Goal: Task Accomplishment & Management: Manage account settings

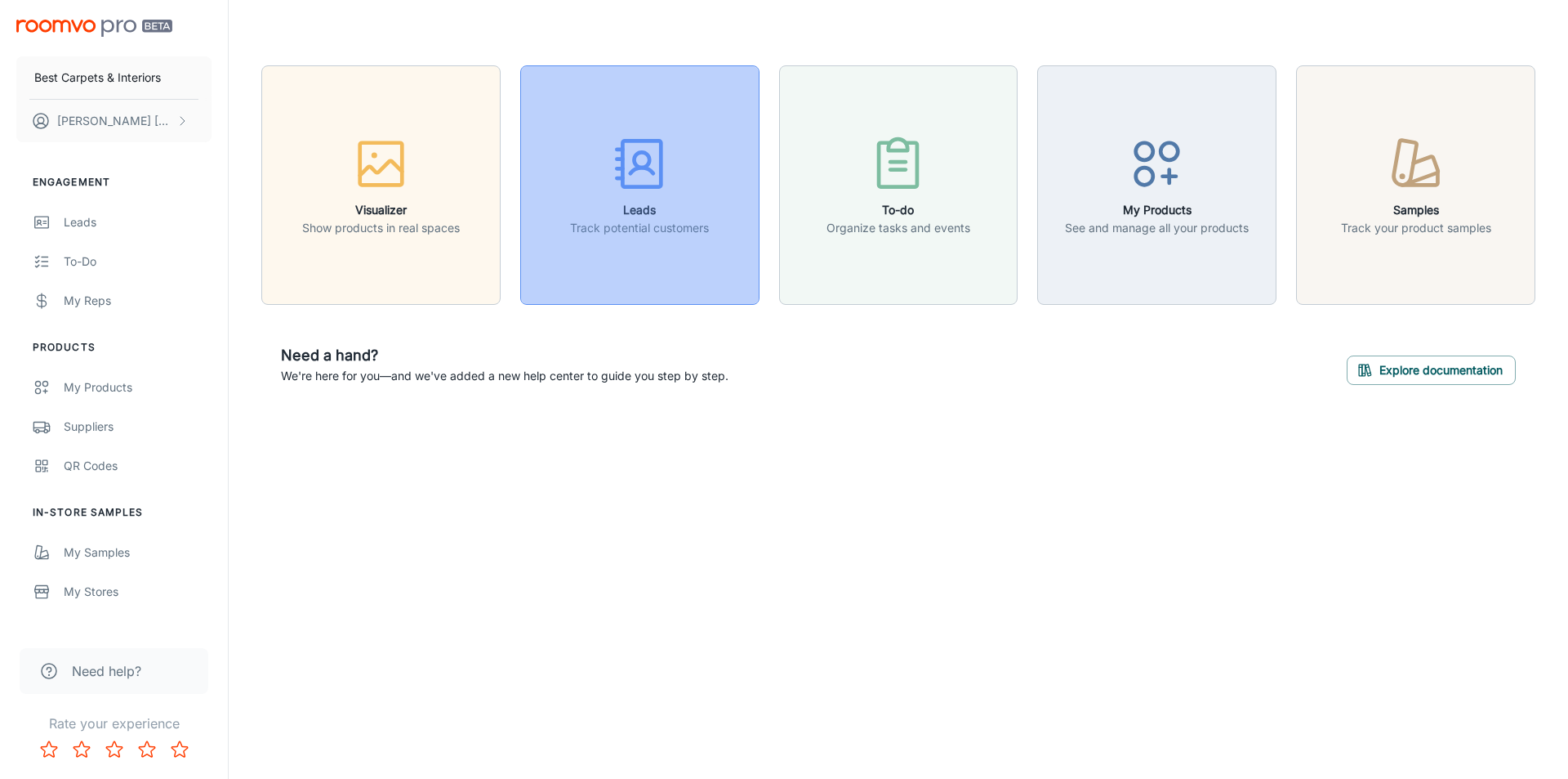
click at [611, 208] on h6 "Leads" at bounding box center [639, 210] width 138 height 18
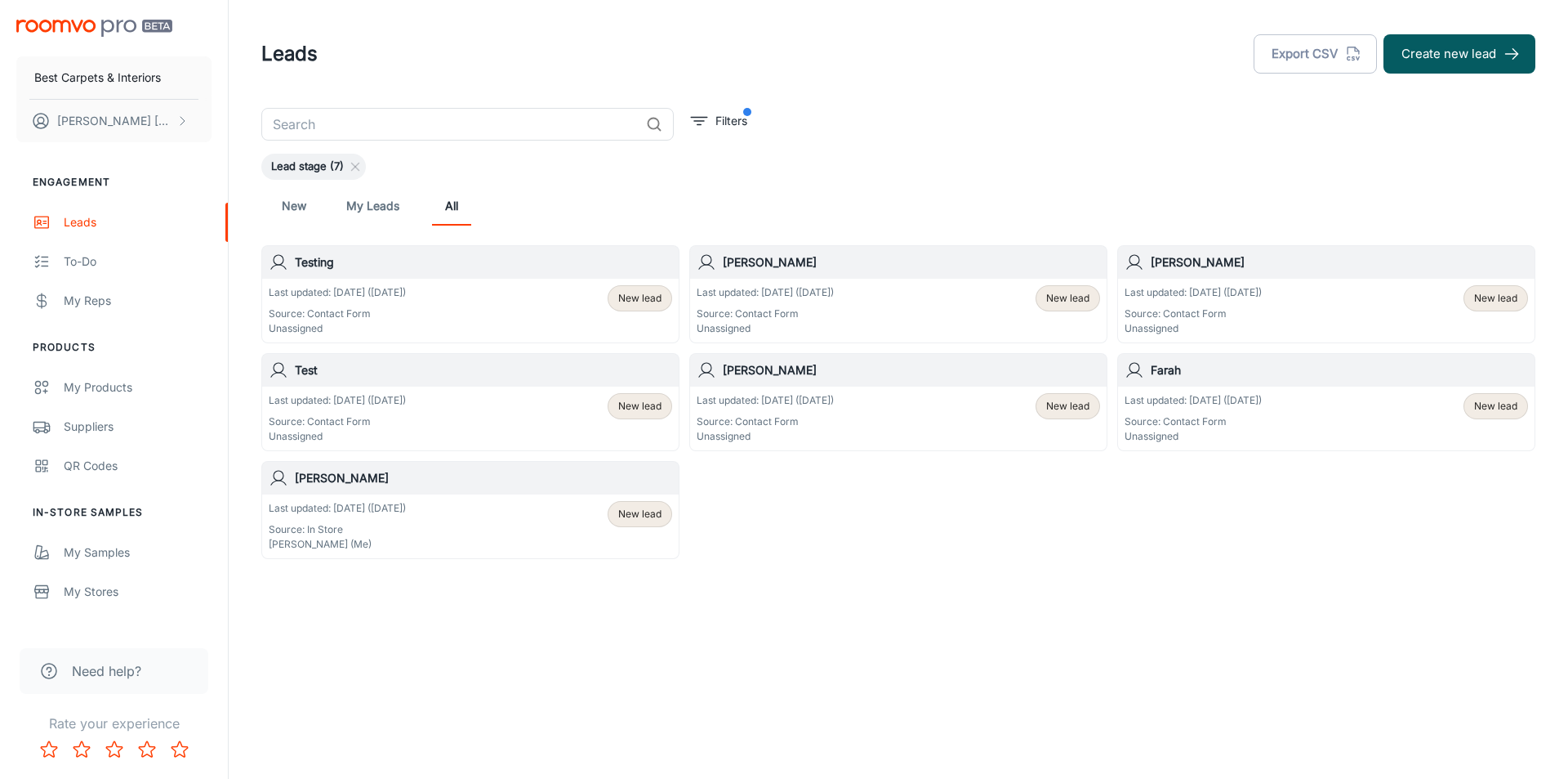
click at [905, 301] on div "Last updated: [DATE] ([DATE]) Source: Contact Form Unassigned New lead" at bounding box center [898, 310] width 404 height 50
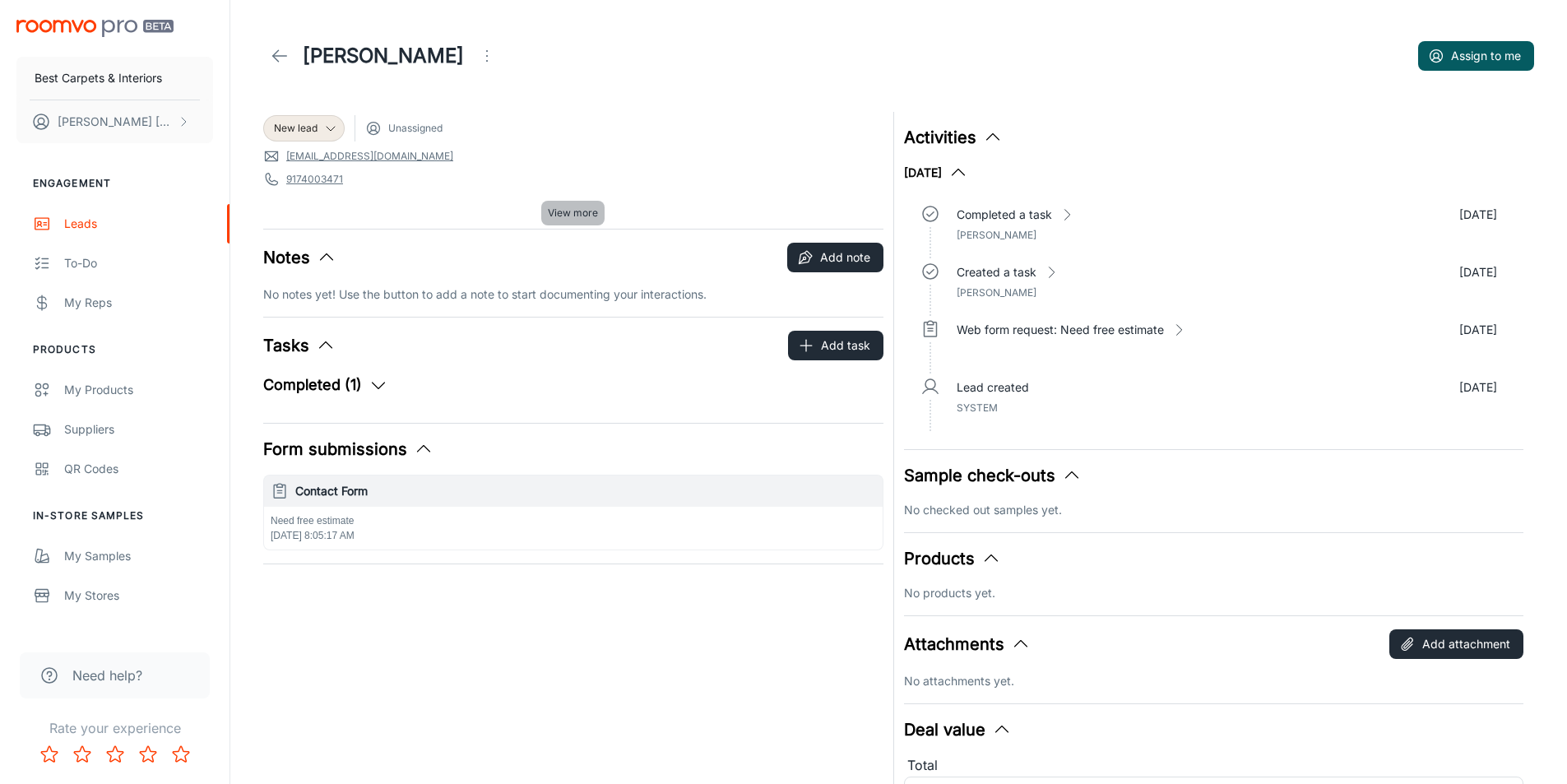
click at [572, 213] on span "View more" at bounding box center [572, 213] width 50 height 14
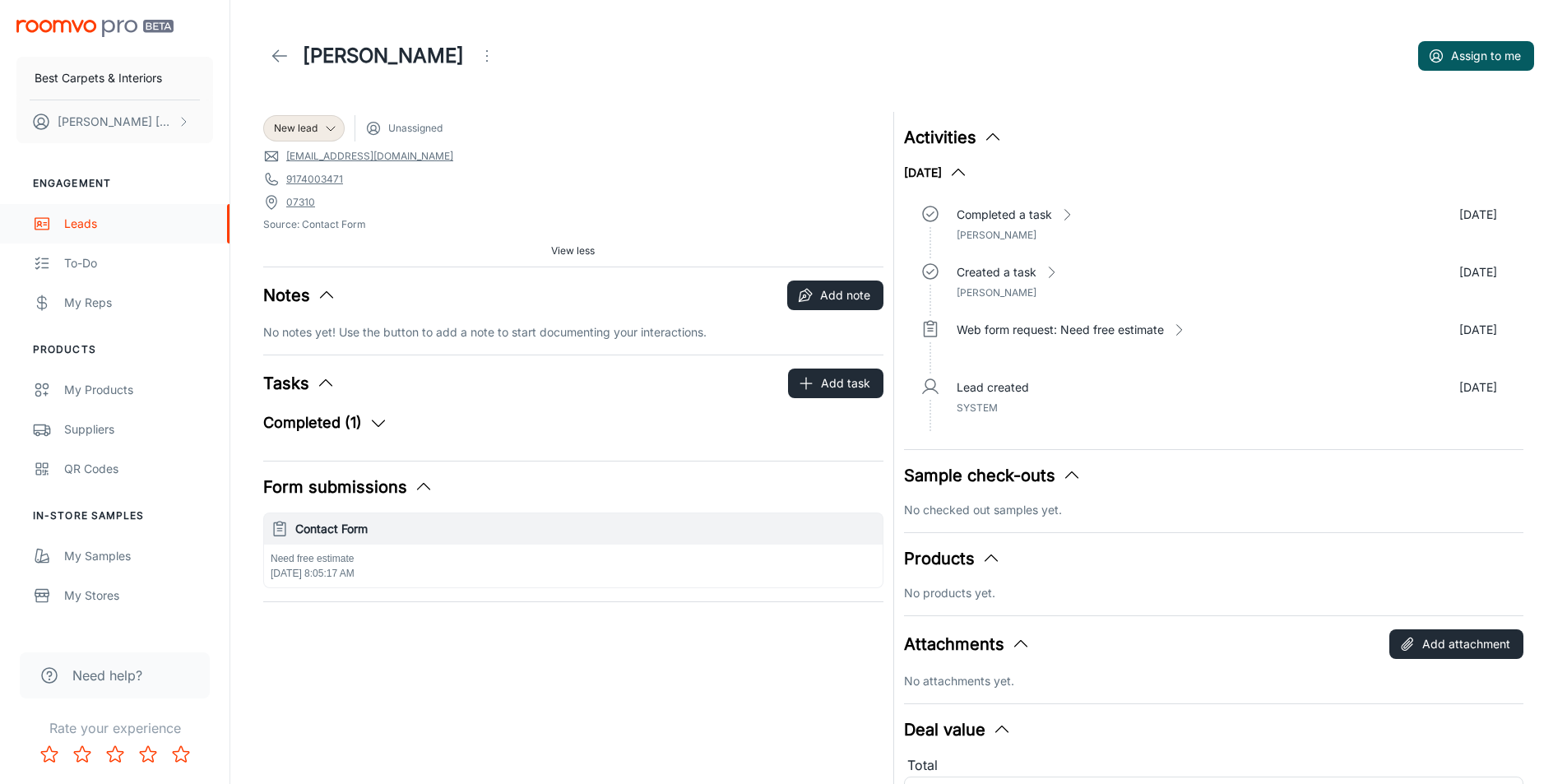
click at [69, 221] on div "Leads" at bounding box center [139, 224] width 149 height 18
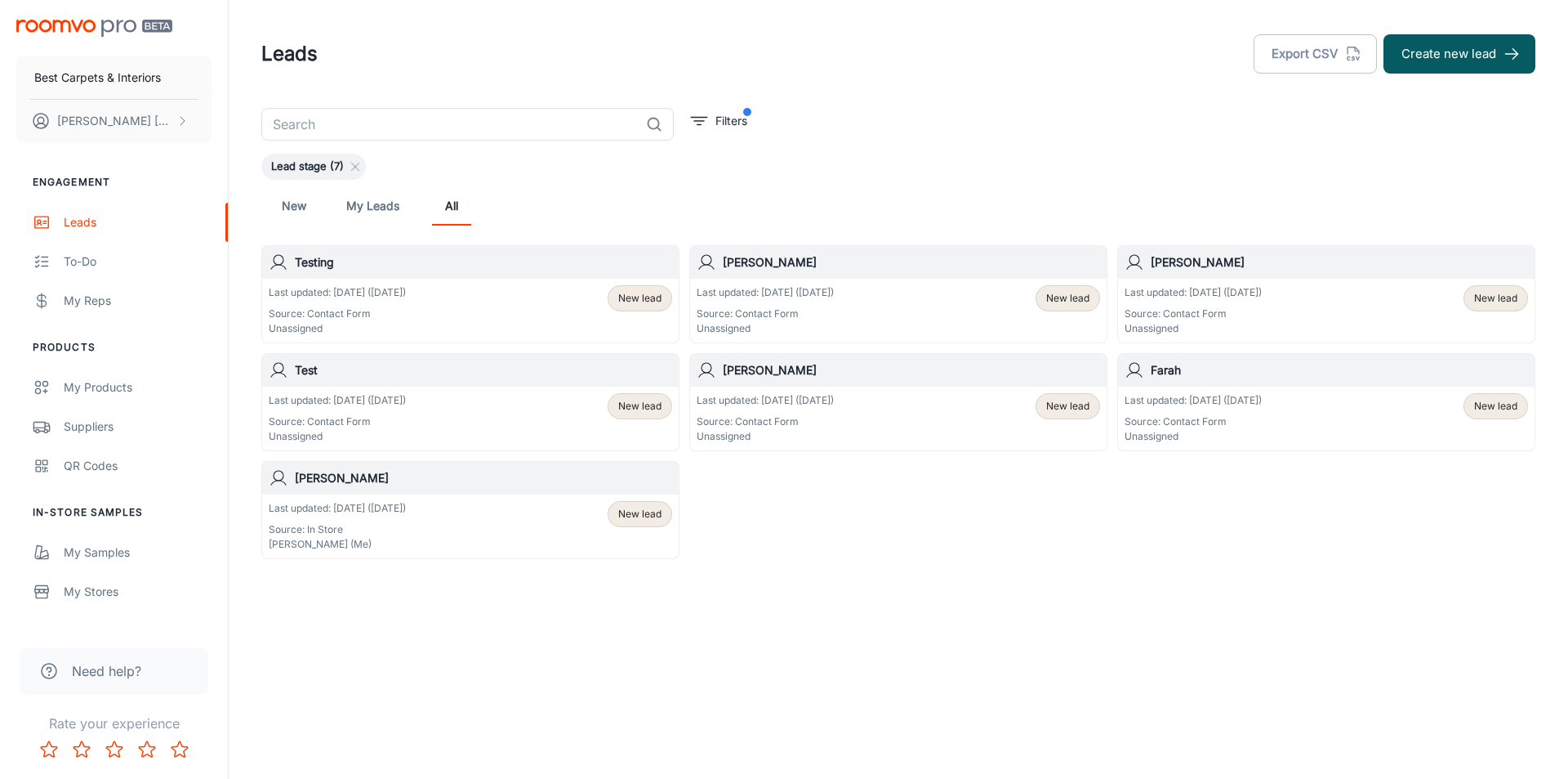
click at [770, 296] on p "Last updated: [DATE] ([DATE])" at bounding box center [765, 292] width 138 height 14
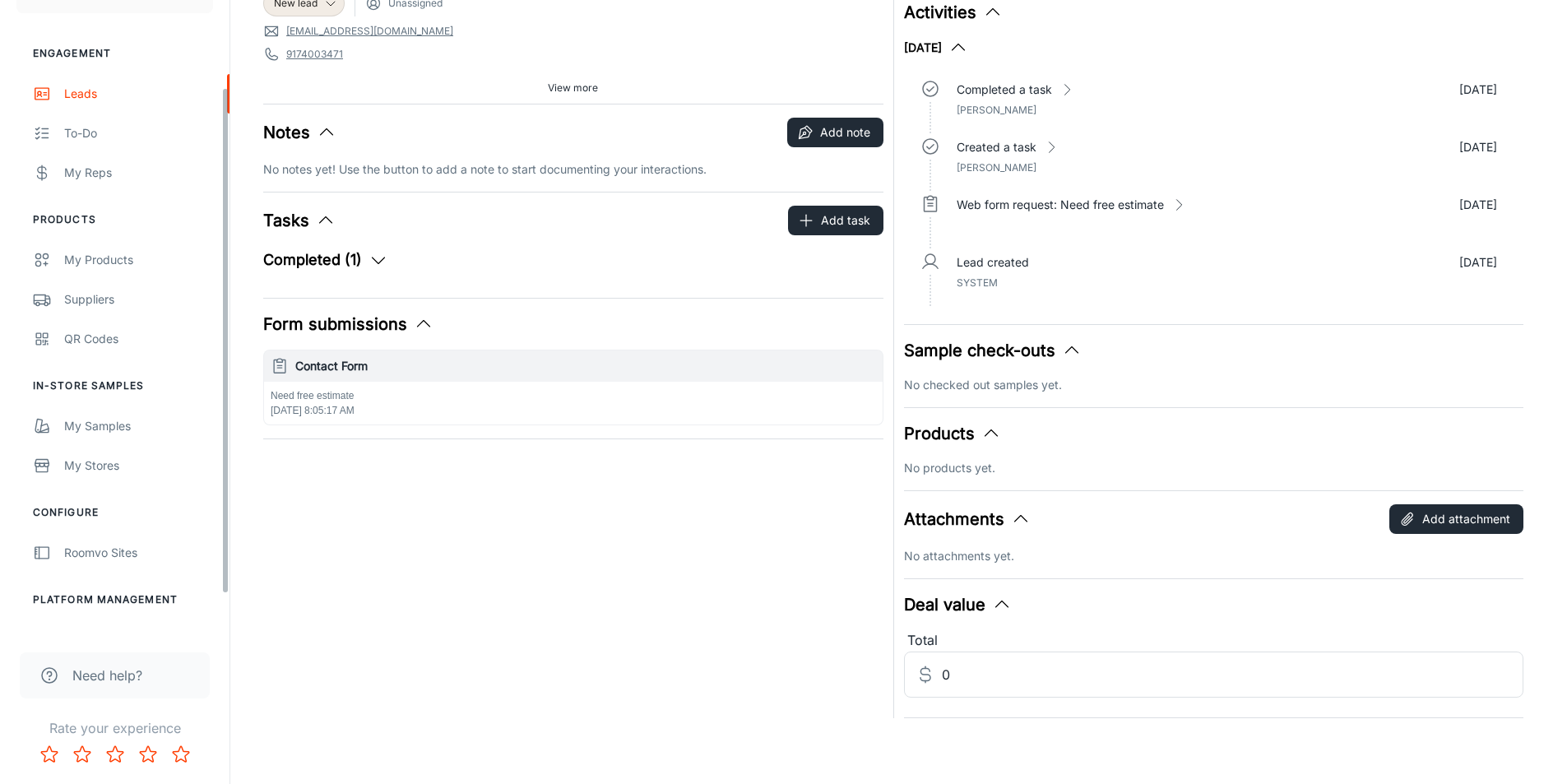
scroll to position [157, 0]
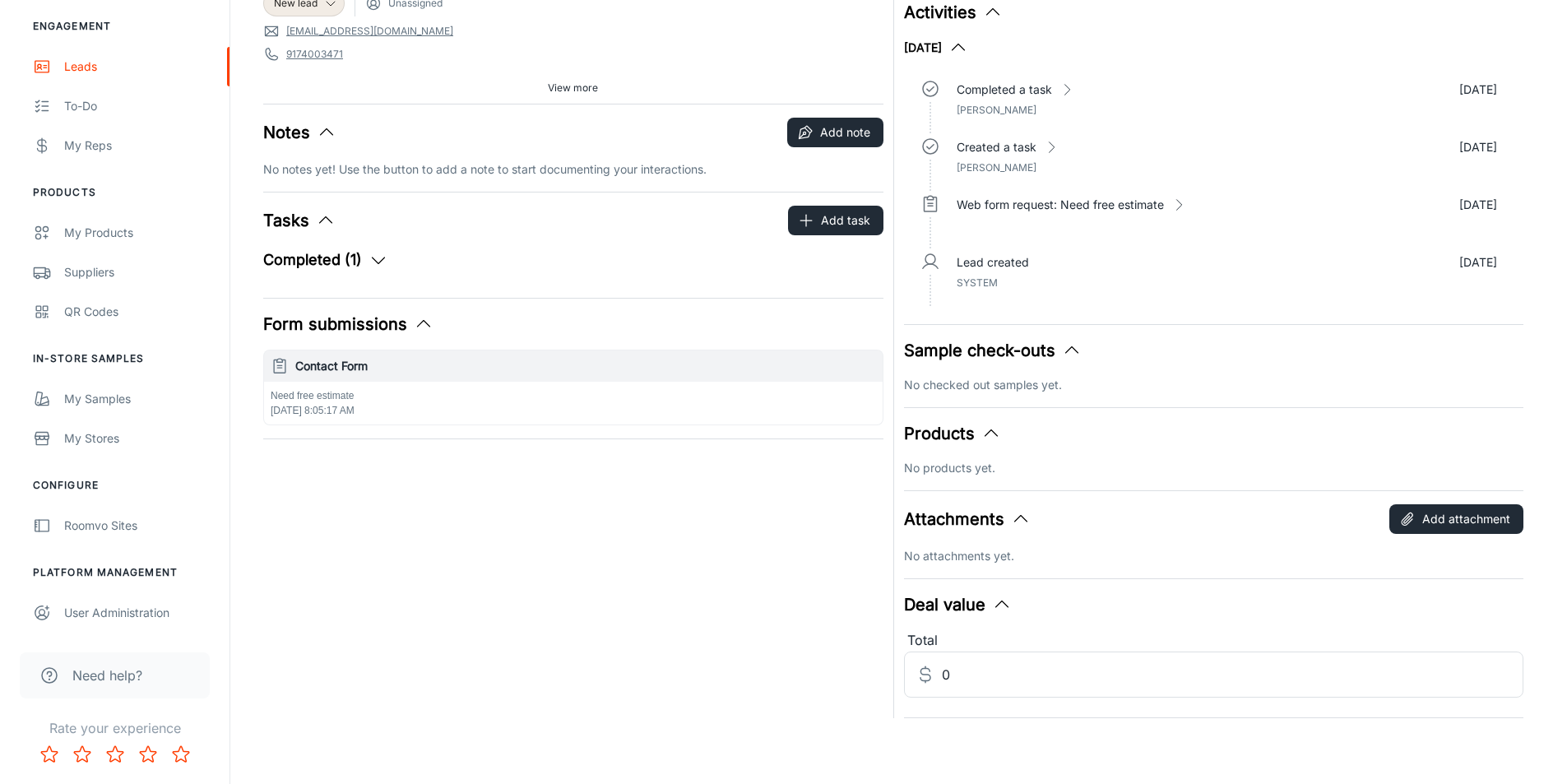
drag, startPoint x: 228, startPoint y: 219, endPoint x: 239, endPoint y: 514, distance: 295.2
click at [239, 514] on div "Best Carpets & Interiors [PERSON_NAME] Engagement Leads To-do My Reps Products …" at bounding box center [784, 330] width 1567 height 909
click at [105, 535] on link "Roomvo Sites" at bounding box center [114, 526] width 229 height 40
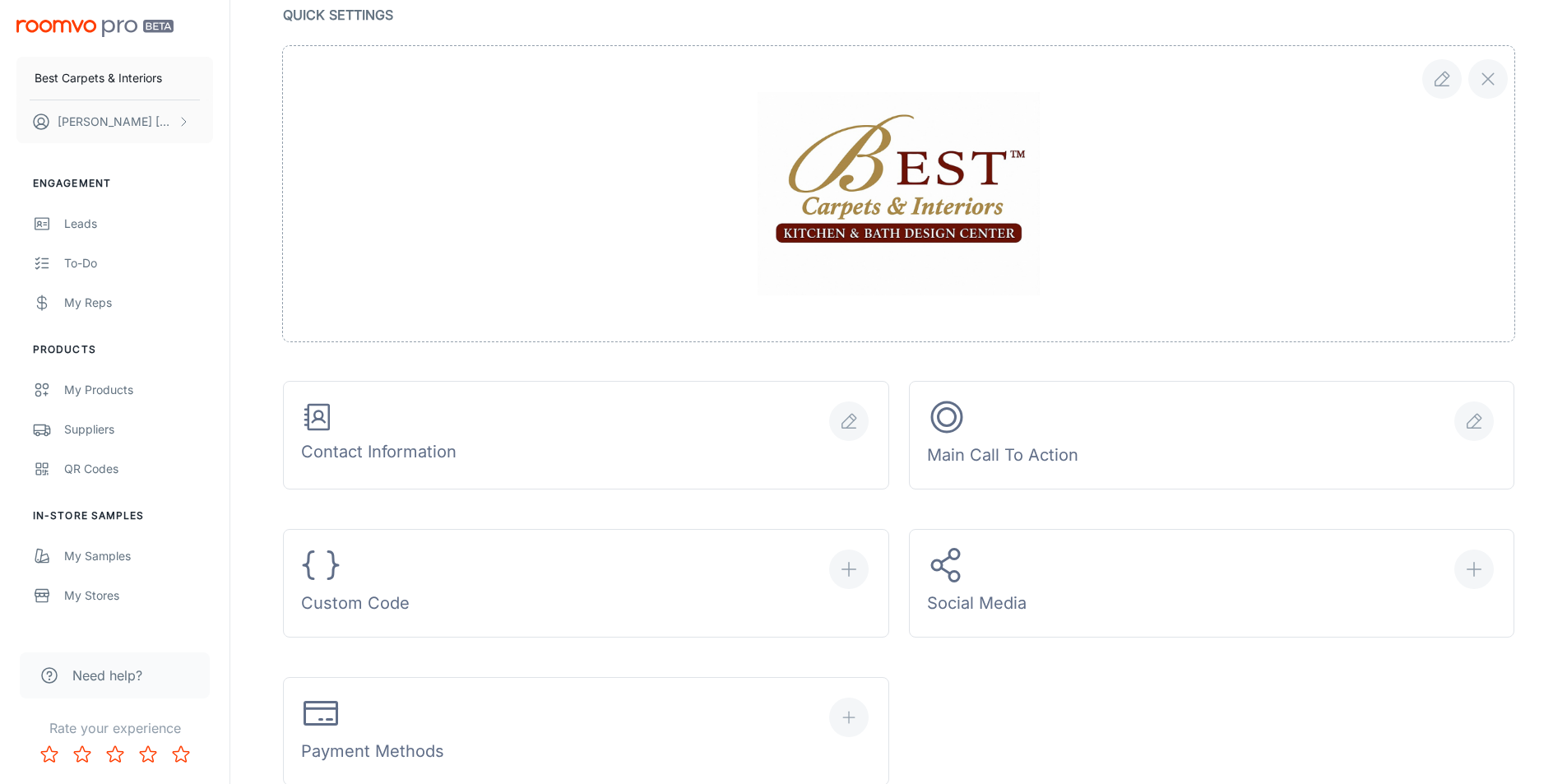
scroll to position [411, 0]
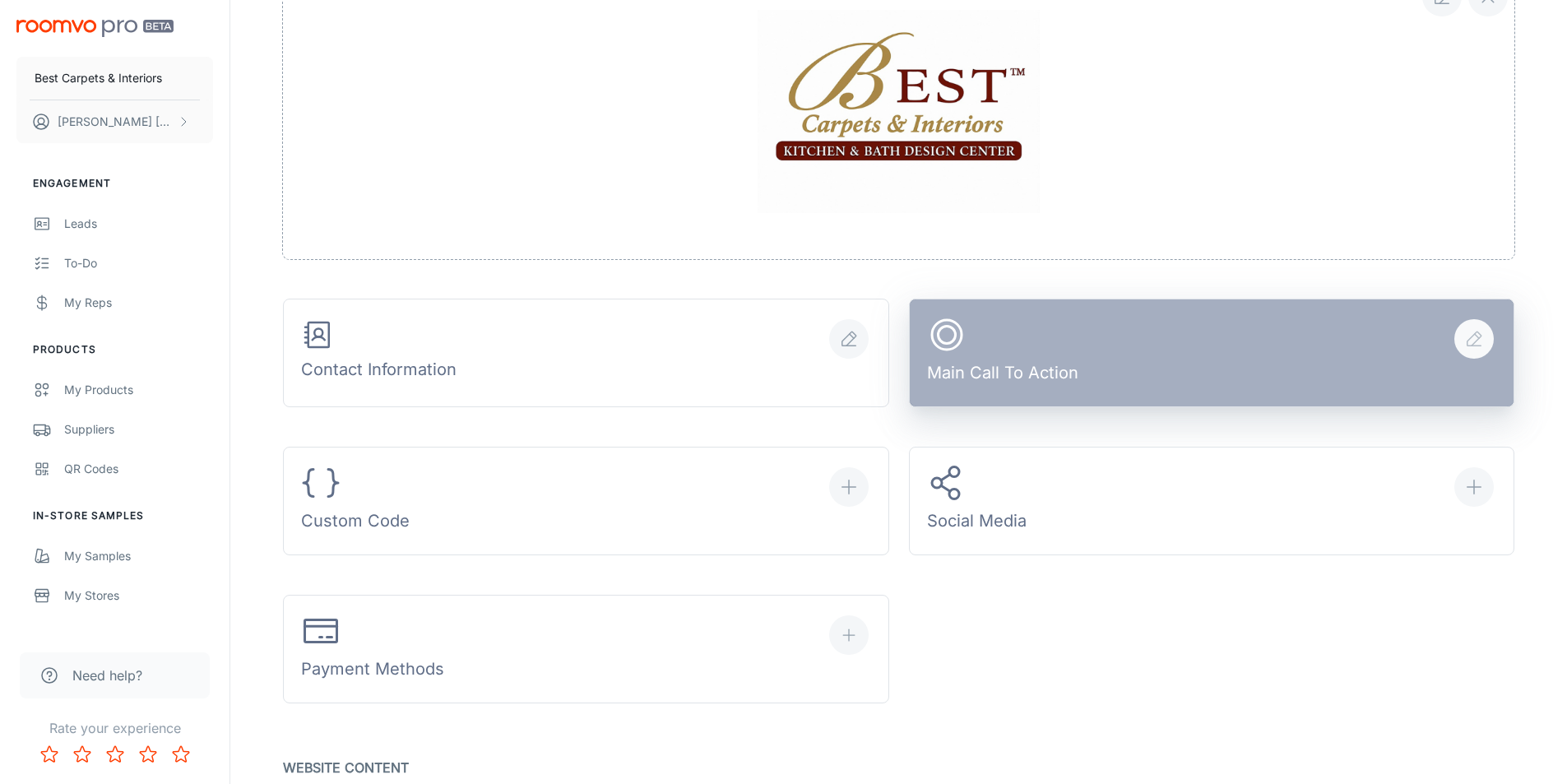
click at [991, 358] on div "Main Call To Action" at bounding box center [1003, 353] width 151 height 76
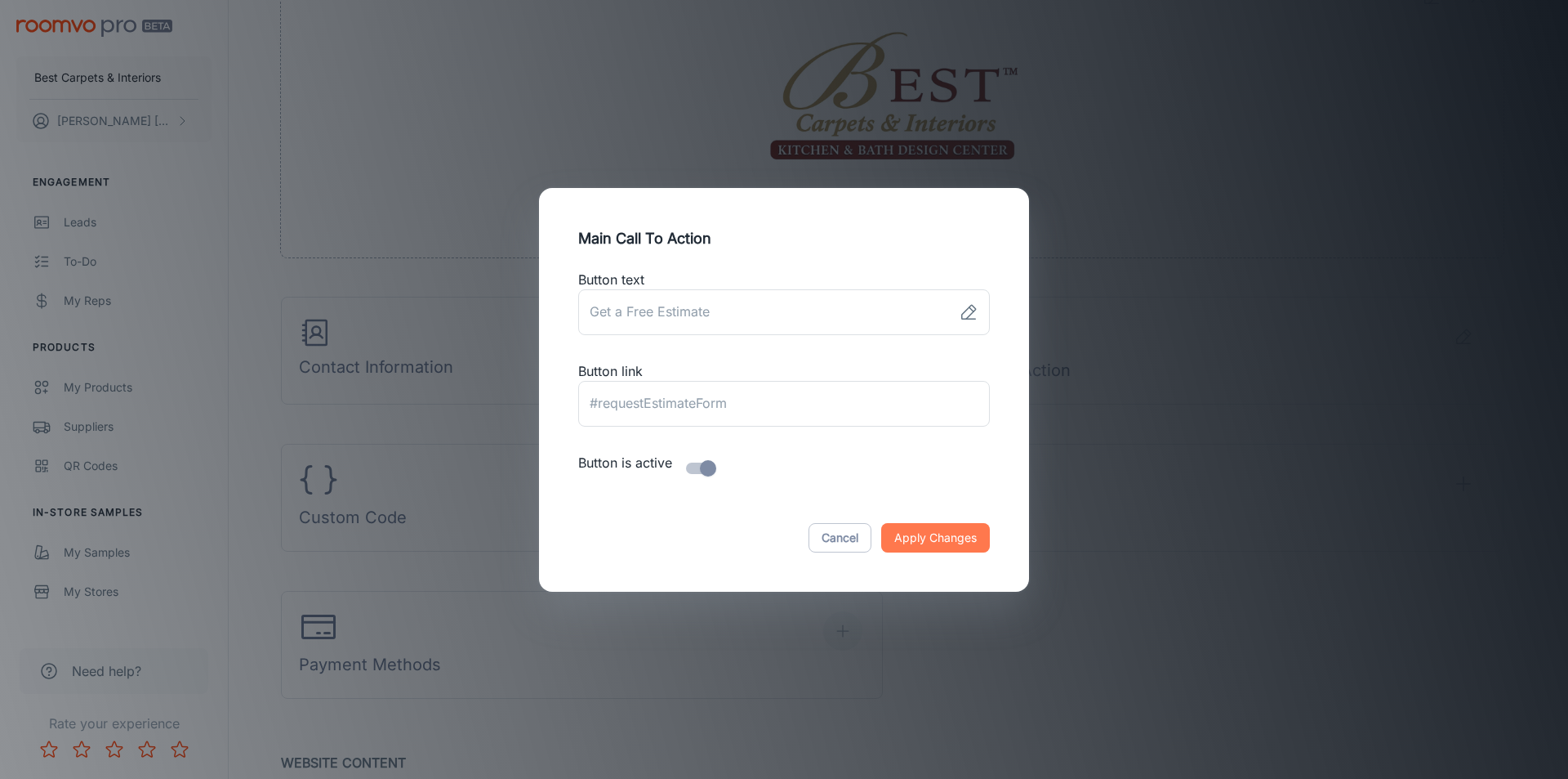
click at [952, 534] on button "Apply Changes" at bounding box center [935, 537] width 109 height 30
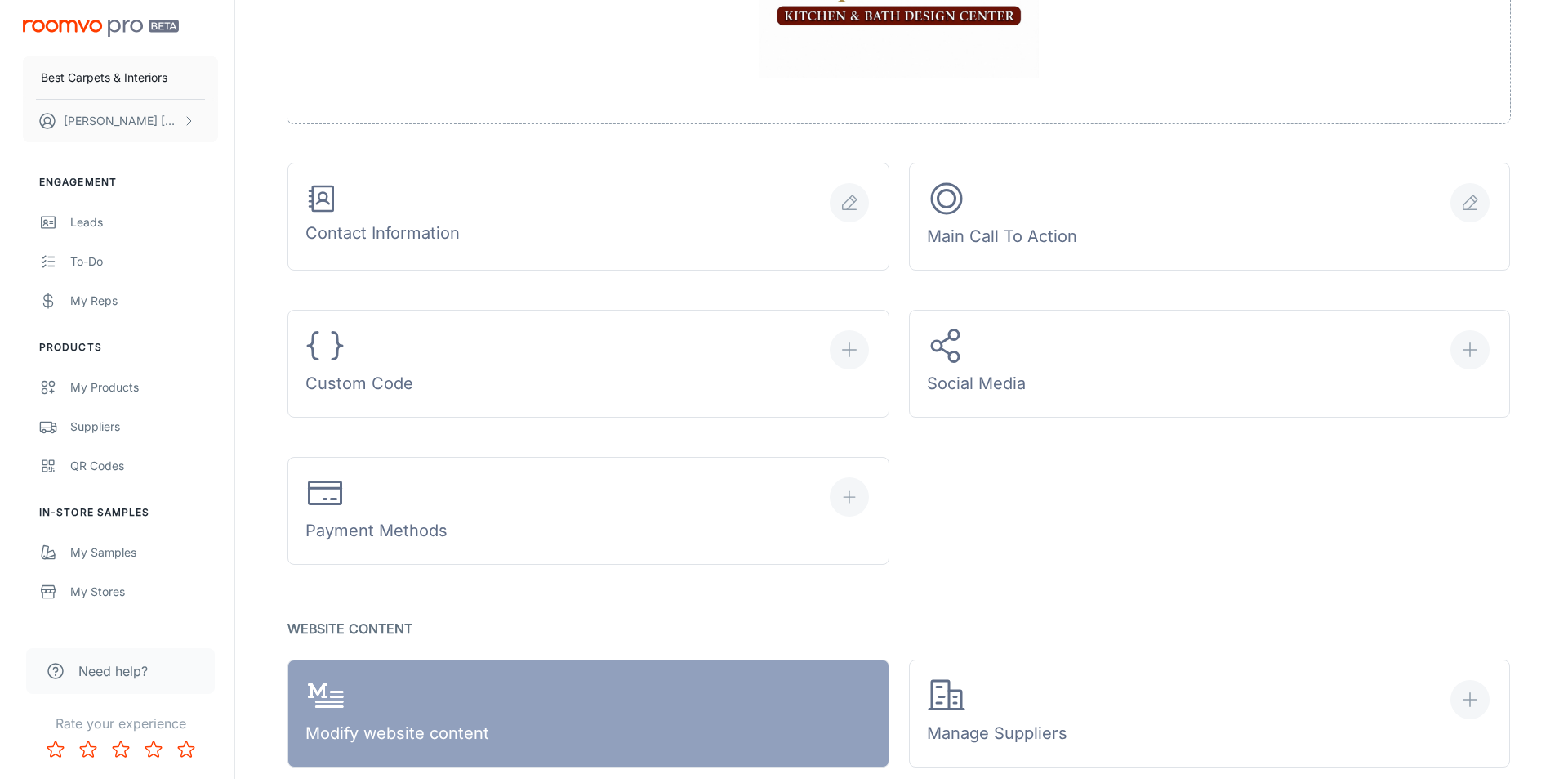
scroll to position [572, 0]
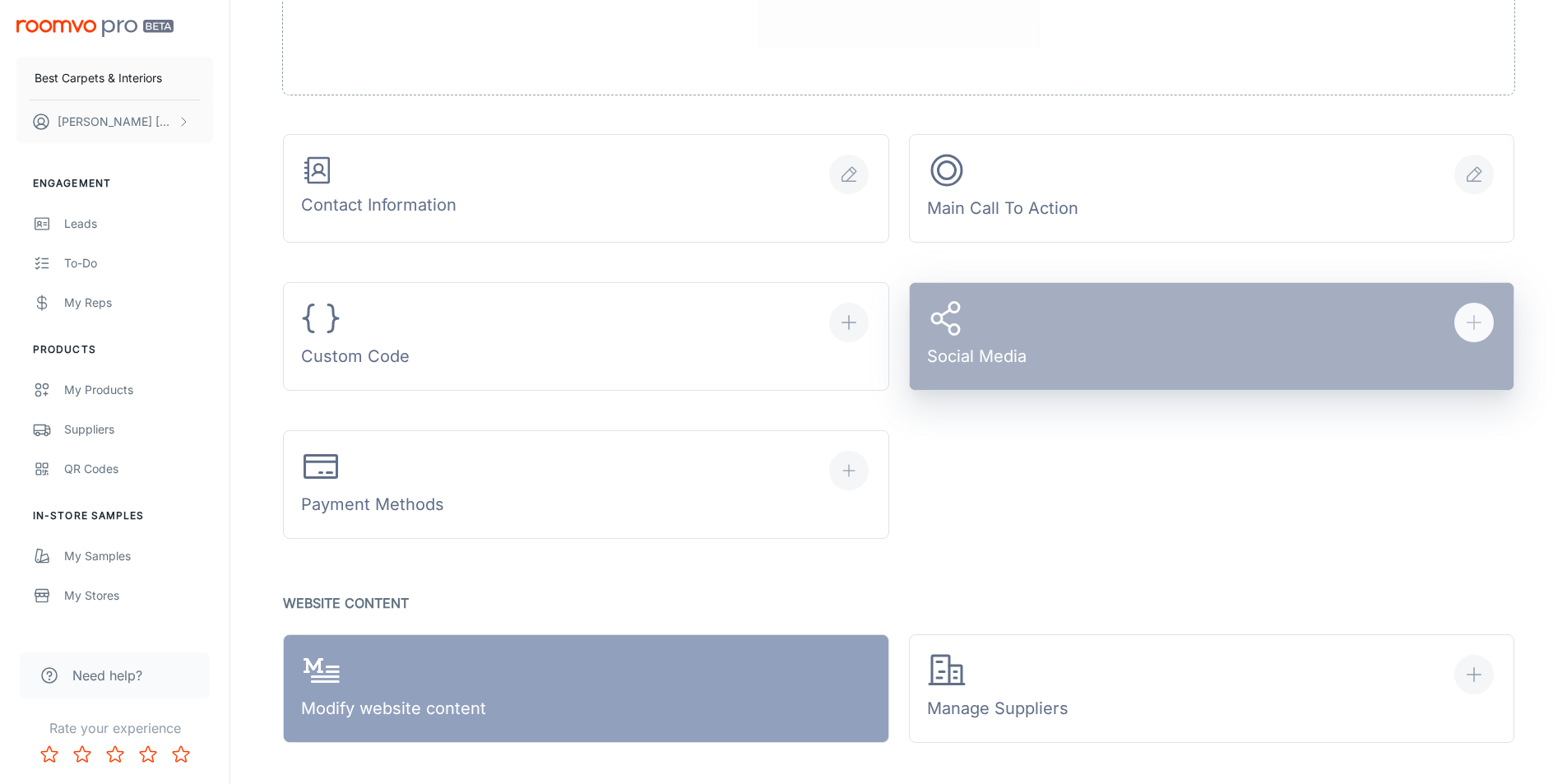
click at [1010, 318] on div "Social Media" at bounding box center [977, 337] width 100 height 76
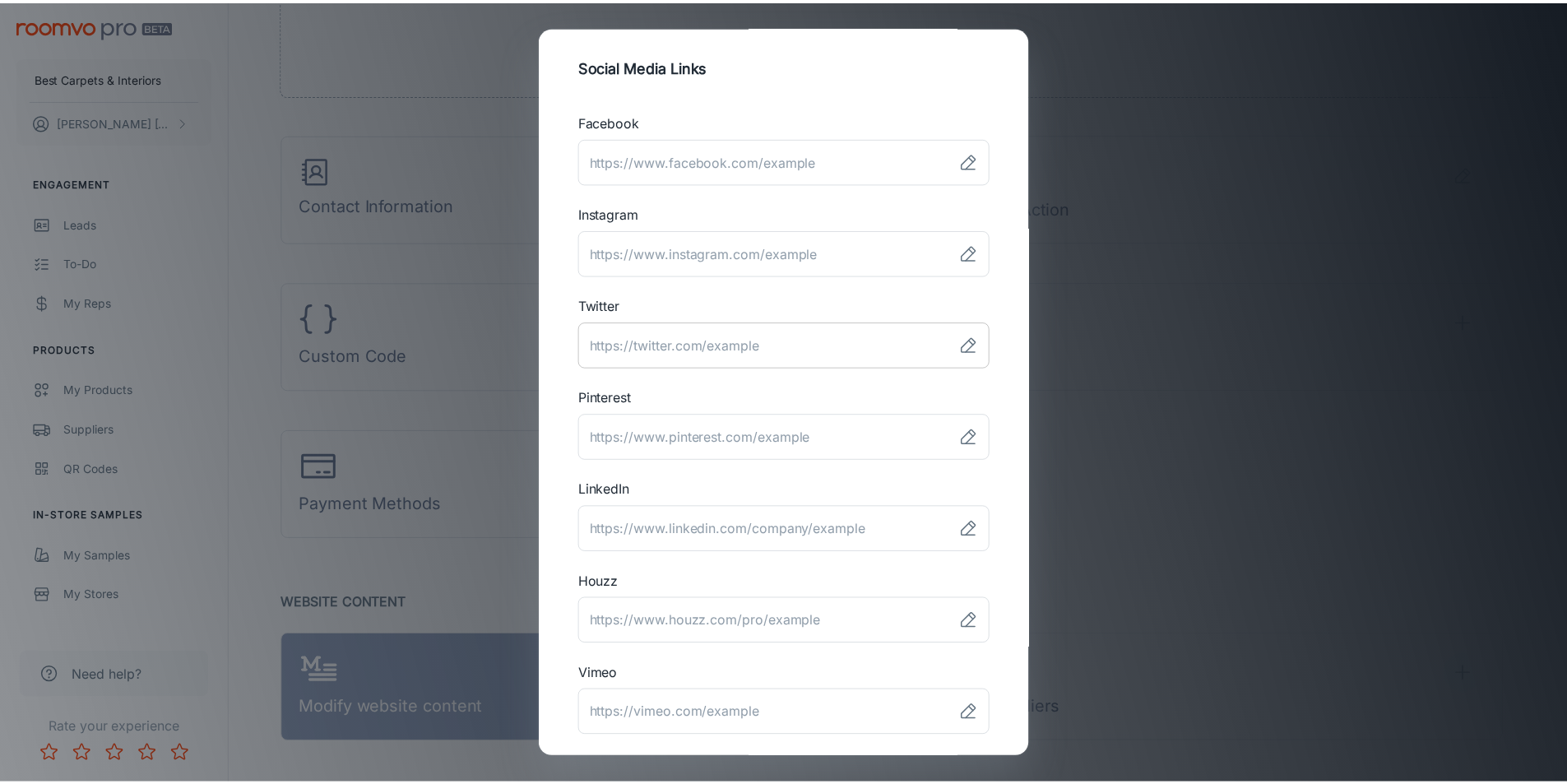
scroll to position [0, 0]
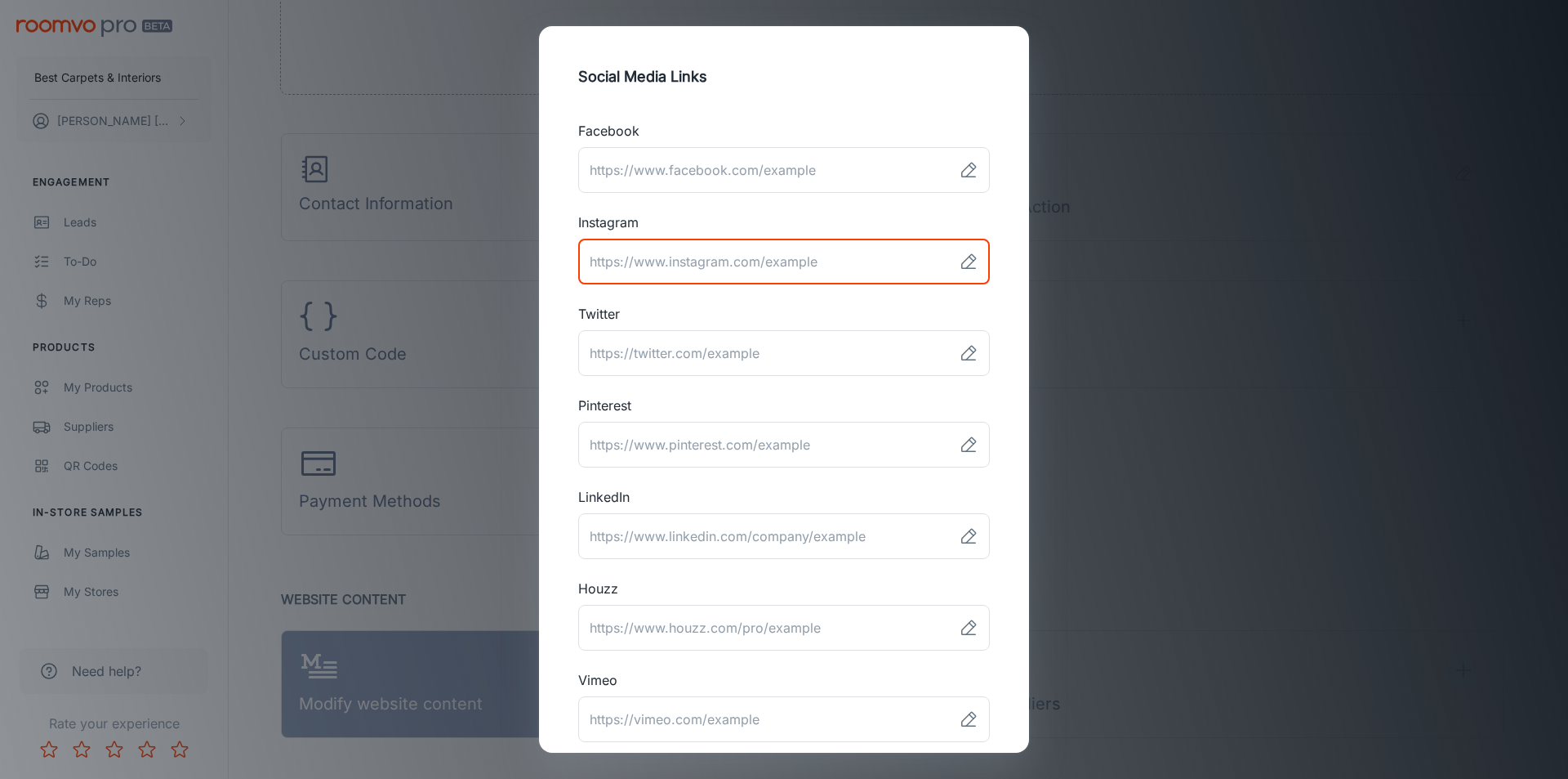
click at [935, 260] on input "link" at bounding box center [765, 261] width 374 height 46
click at [818, 259] on input "link" at bounding box center [765, 261] width 374 height 46
click at [824, 265] on input "link" at bounding box center [765, 261] width 374 height 46
drag, startPoint x: 813, startPoint y: 263, endPoint x: 842, endPoint y: 263, distance: 29.0
click at [842, 263] on input "link" at bounding box center [765, 261] width 374 height 46
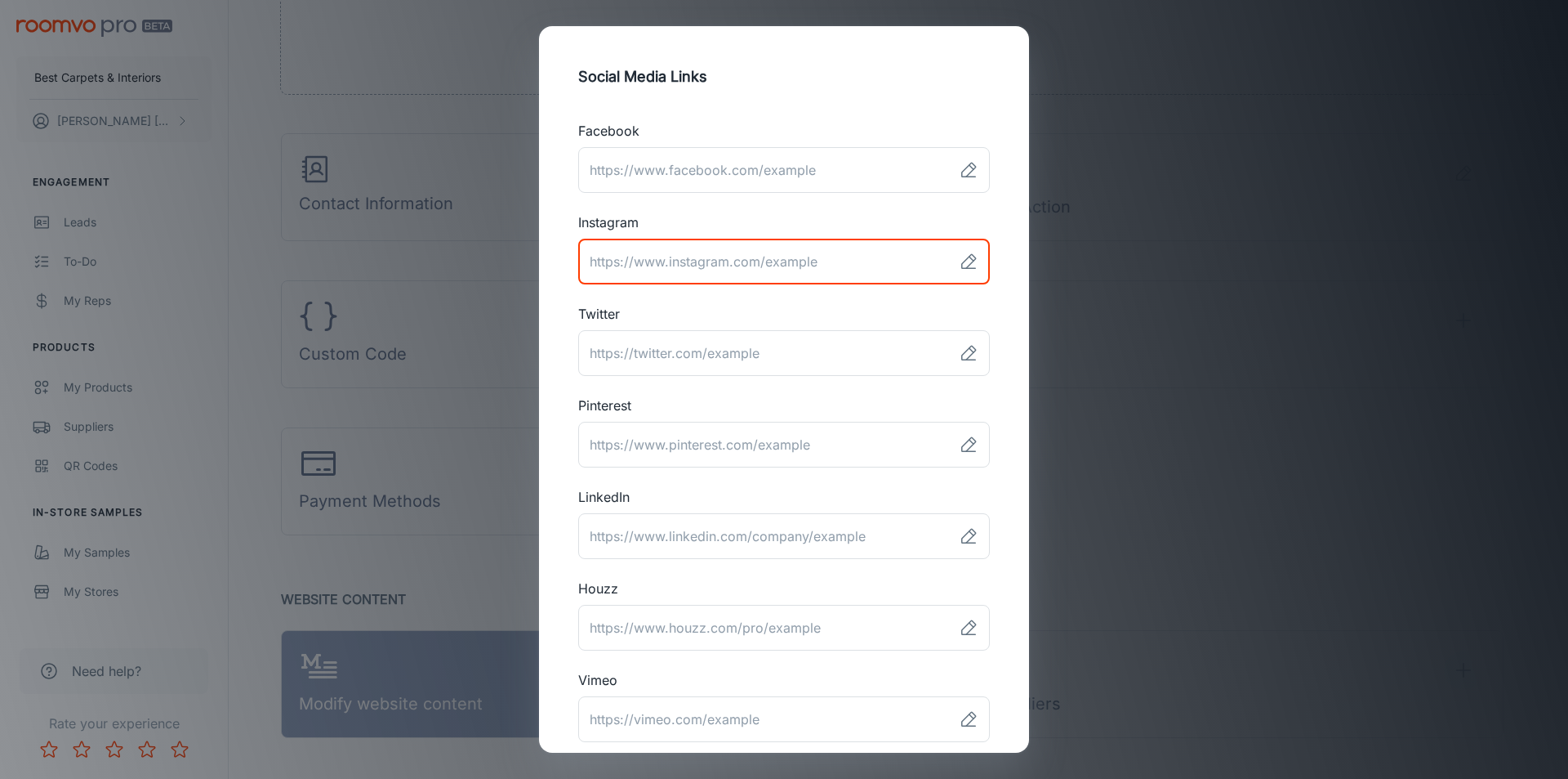
click at [819, 261] on input "link" at bounding box center [765, 261] width 374 height 46
click at [818, 262] on input "link" at bounding box center [765, 261] width 374 height 46
click at [760, 263] on input "link" at bounding box center [765, 261] width 374 height 46
drag, startPoint x: 763, startPoint y: 263, endPoint x: 860, endPoint y: 262, distance: 97.0
click at [860, 262] on input "link" at bounding box center [765, 261] width 374 height 46
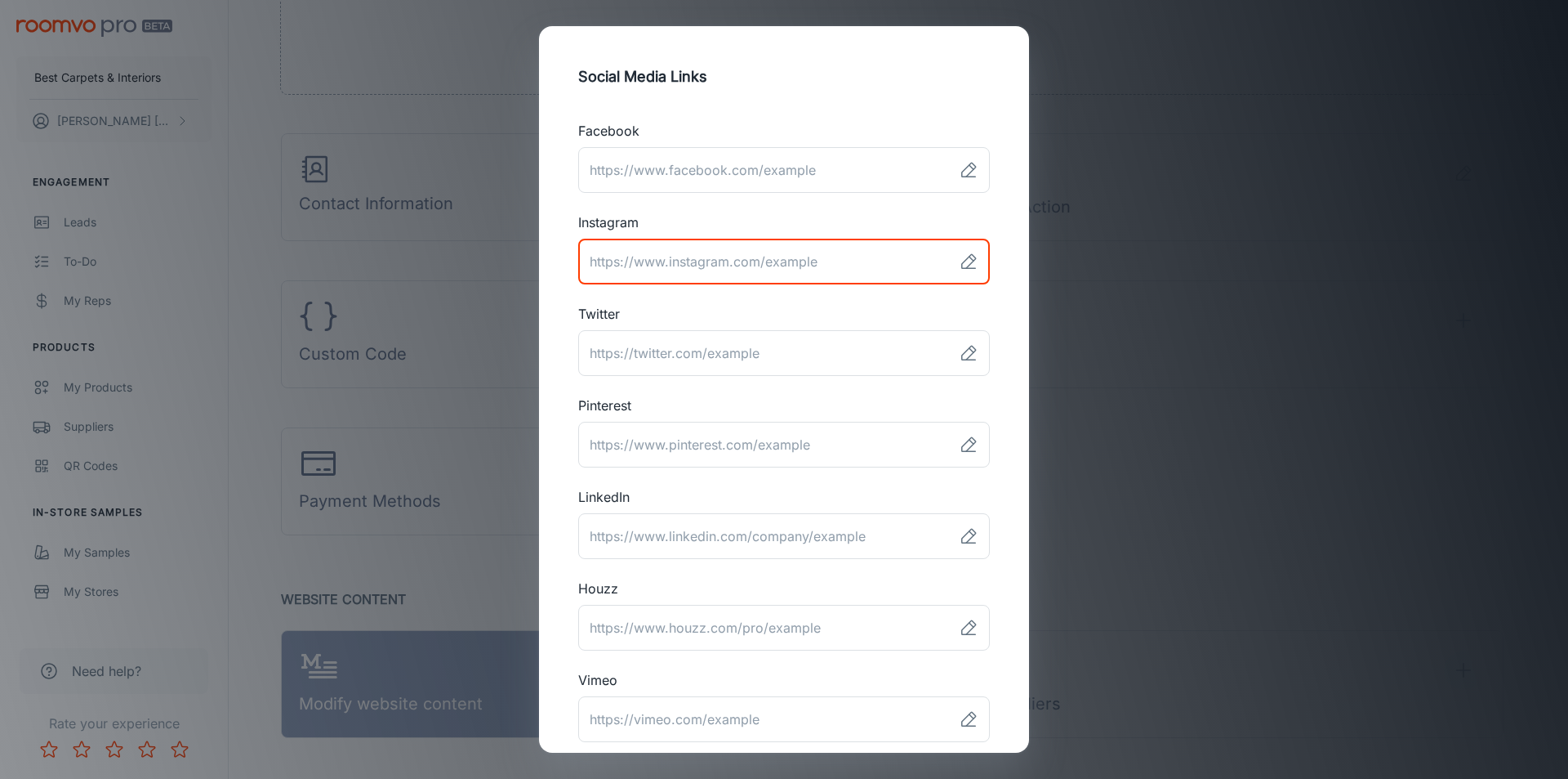
drag, startPoint x: 588, startPoint y: 260, endPoint x: 890, endPoint y: 263, distance: 302.0
click at [890, 263] on input "link" at bounding box center [765, 261] width 374 height 46
click at [961, 264] on icon at bounding box center [968, 262] width 20 height 20
click at [789, 254] on input "link" at bounding box center [765, 261] width 374 height 46
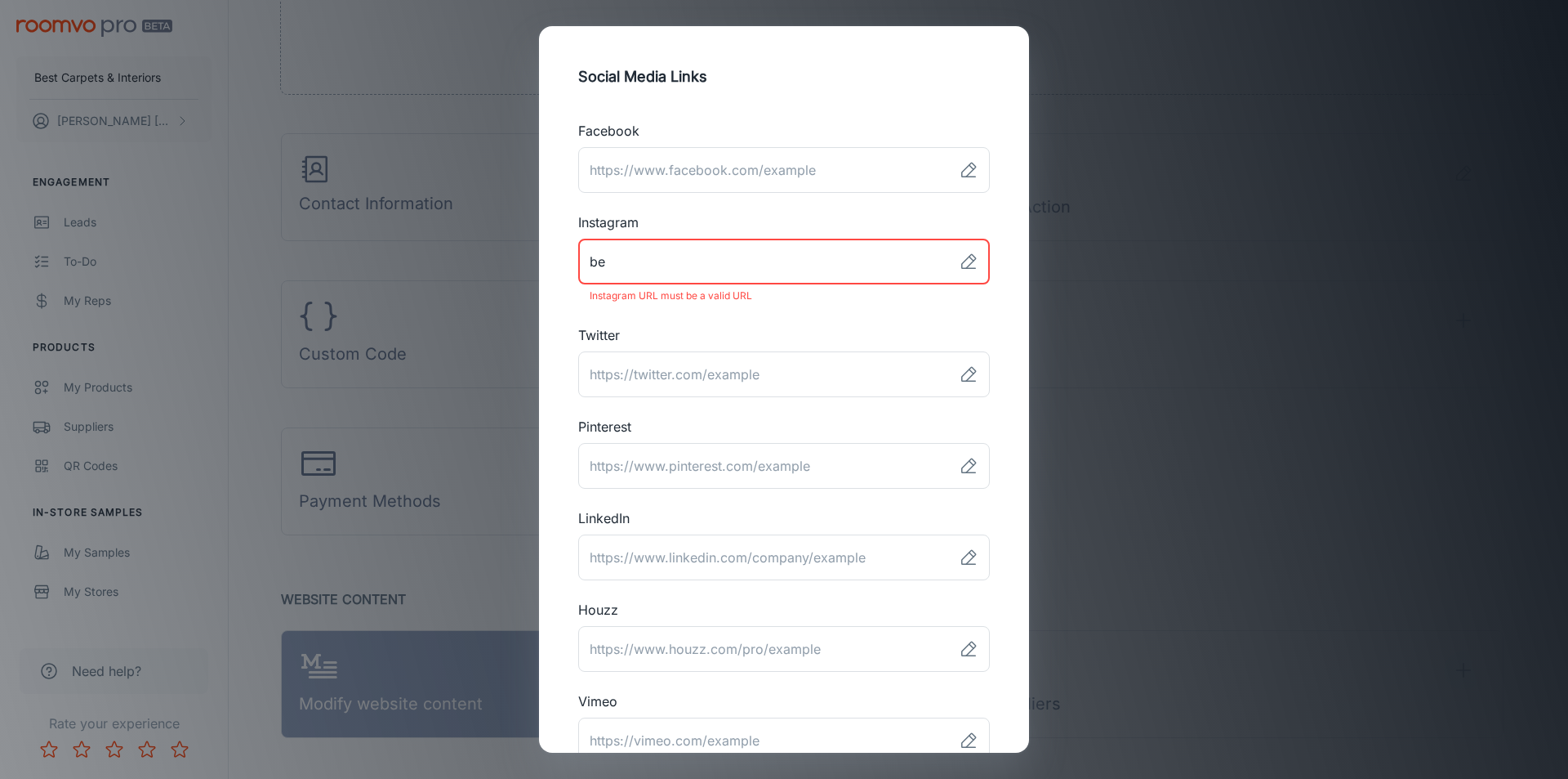
type input "b"
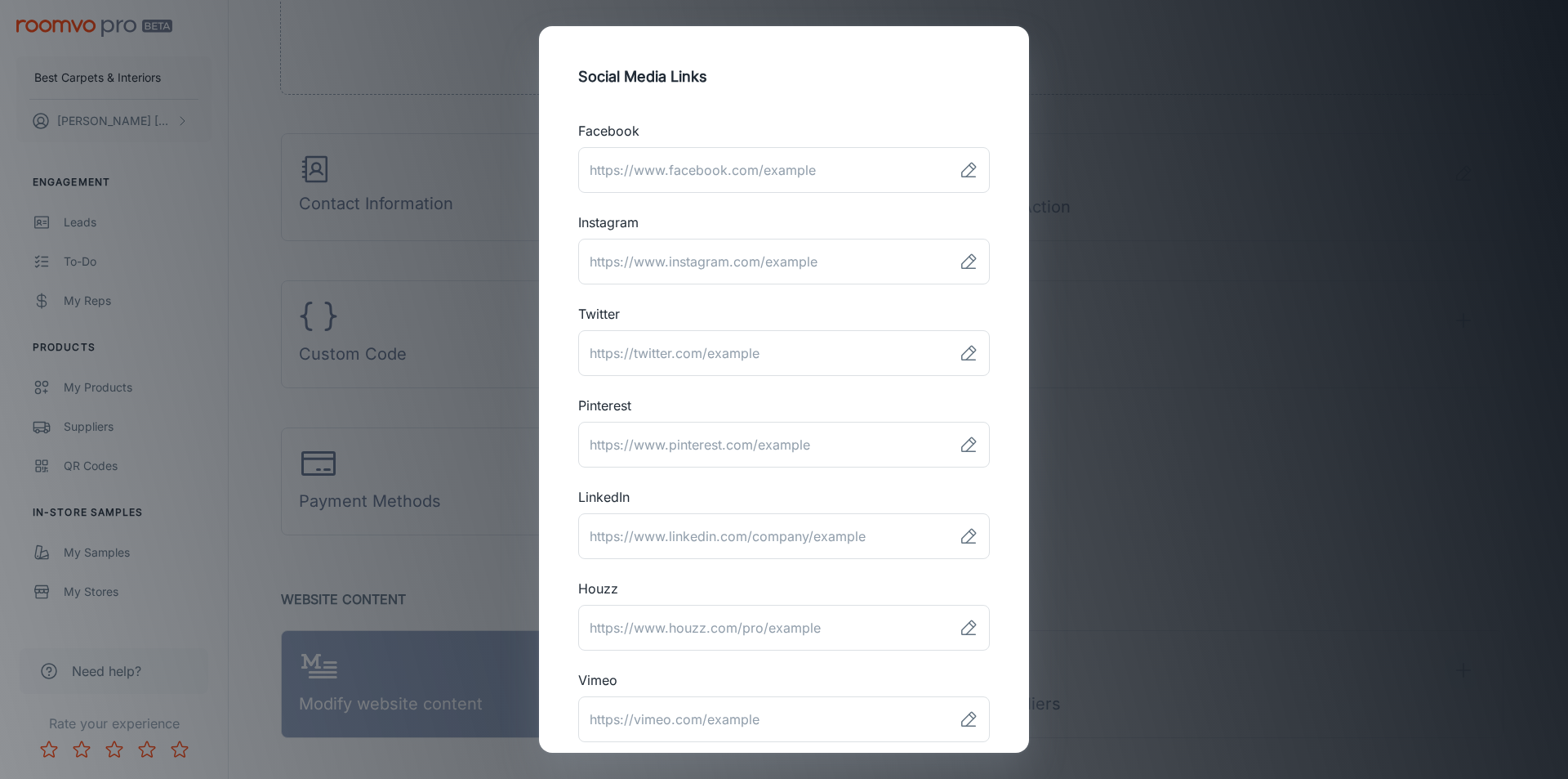
click at [494, 43] on div "Social Media Links Facebook ​ Instagram ​ Twitter ​ Pinterest ​ LinkedIn ​ Houz…" at bounding box center [784, 390] width 1568 height 779
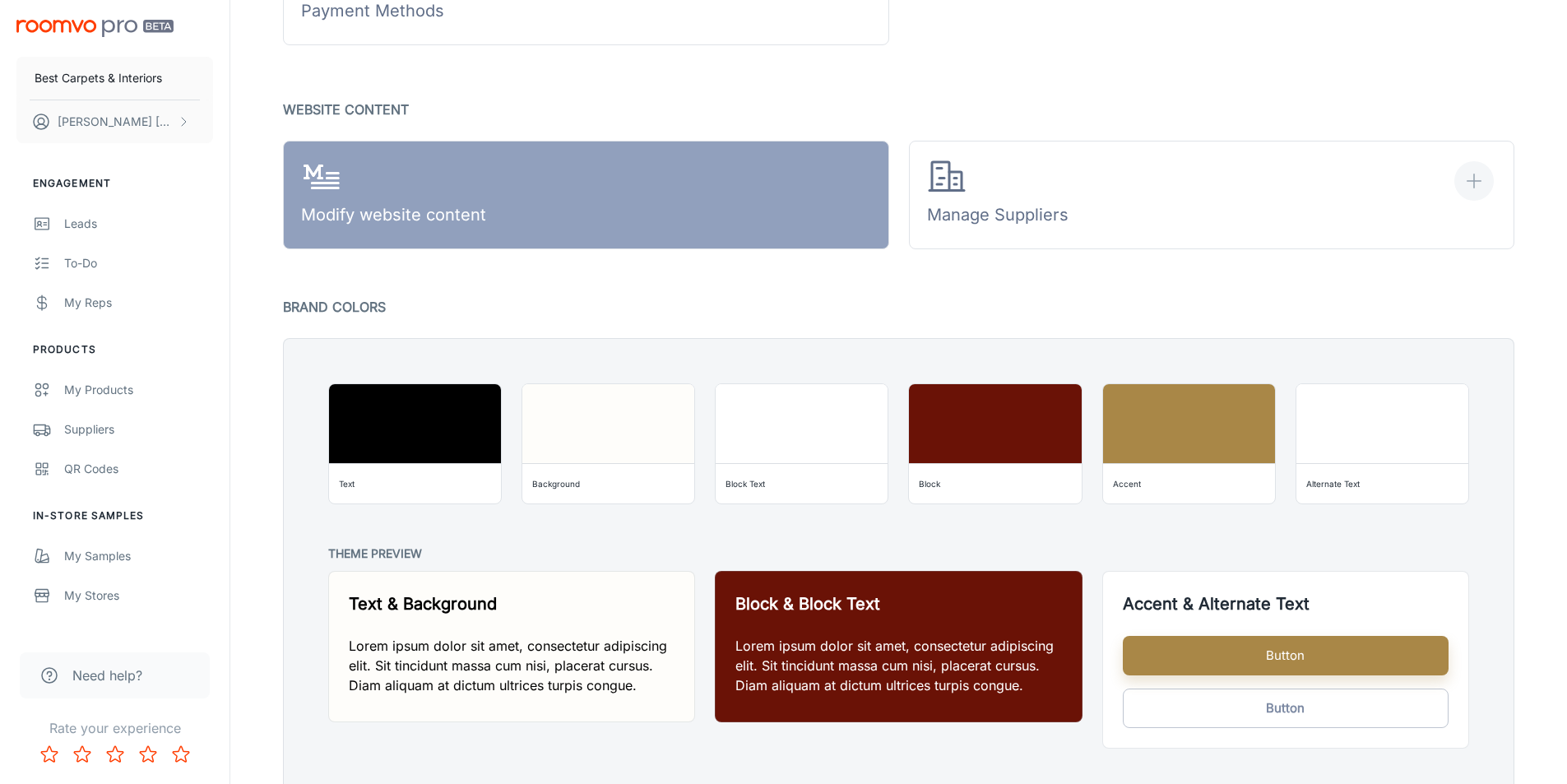
scroll to position [1144, 0]
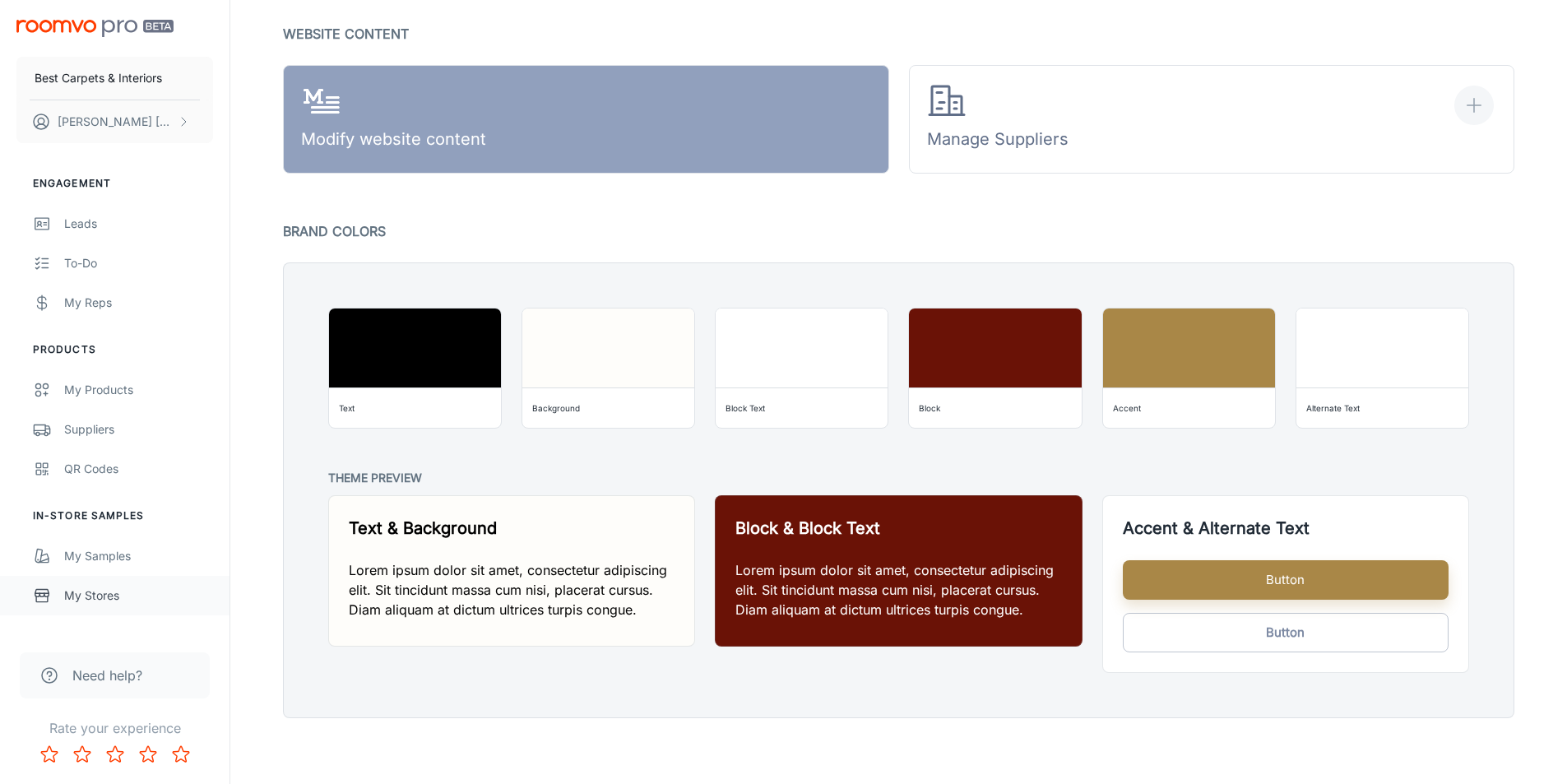
click at [94, 598] on div "My Stores" at bounding box center [139, 596] width 149 height 18
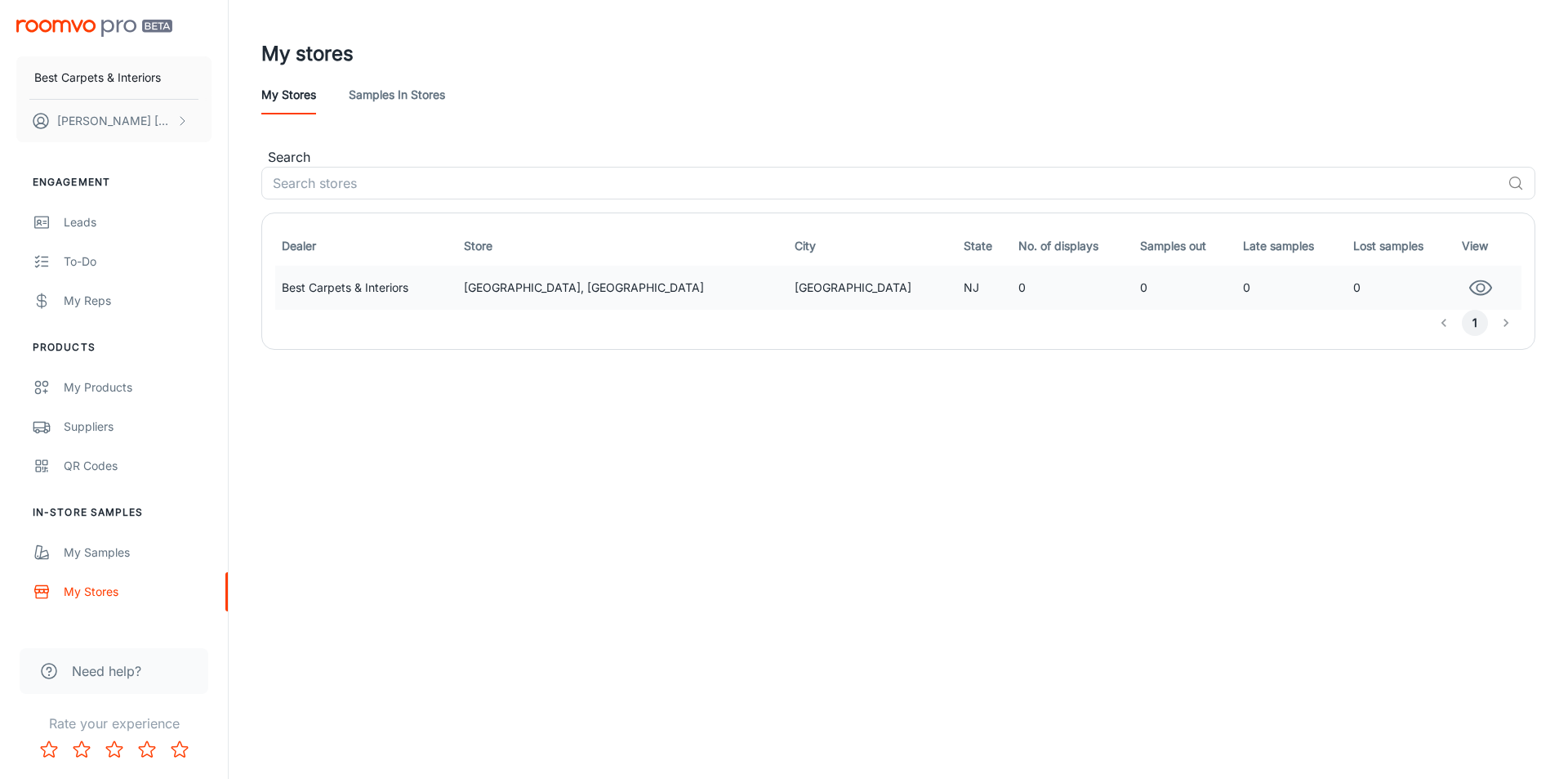
click at [1470, 293] on icon "button" at bounding box center [1481, 287] width 22 height 13
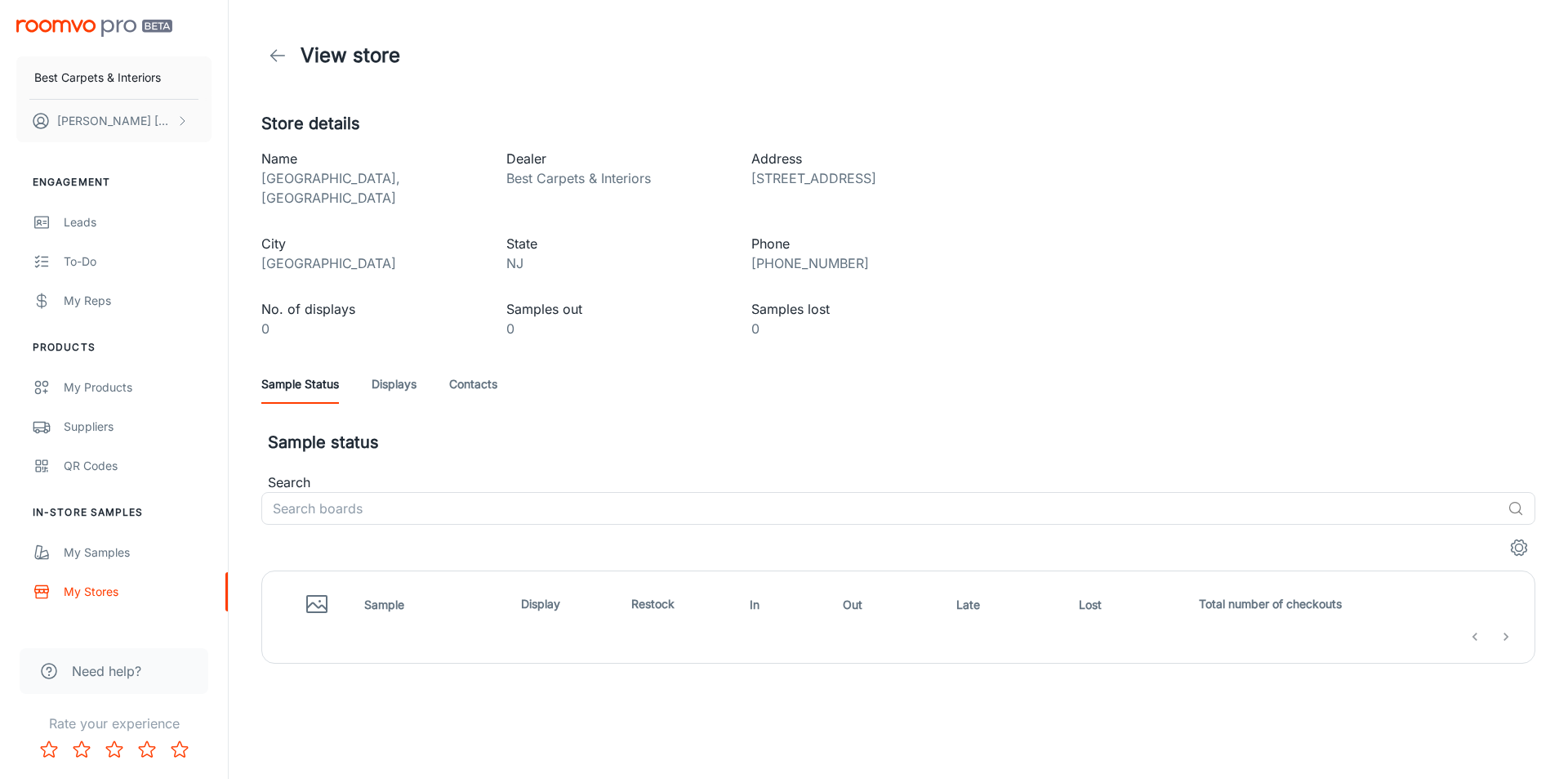
click at [386, 364] on link "Displays" at bounding box center [394, 384] width 45 height 40
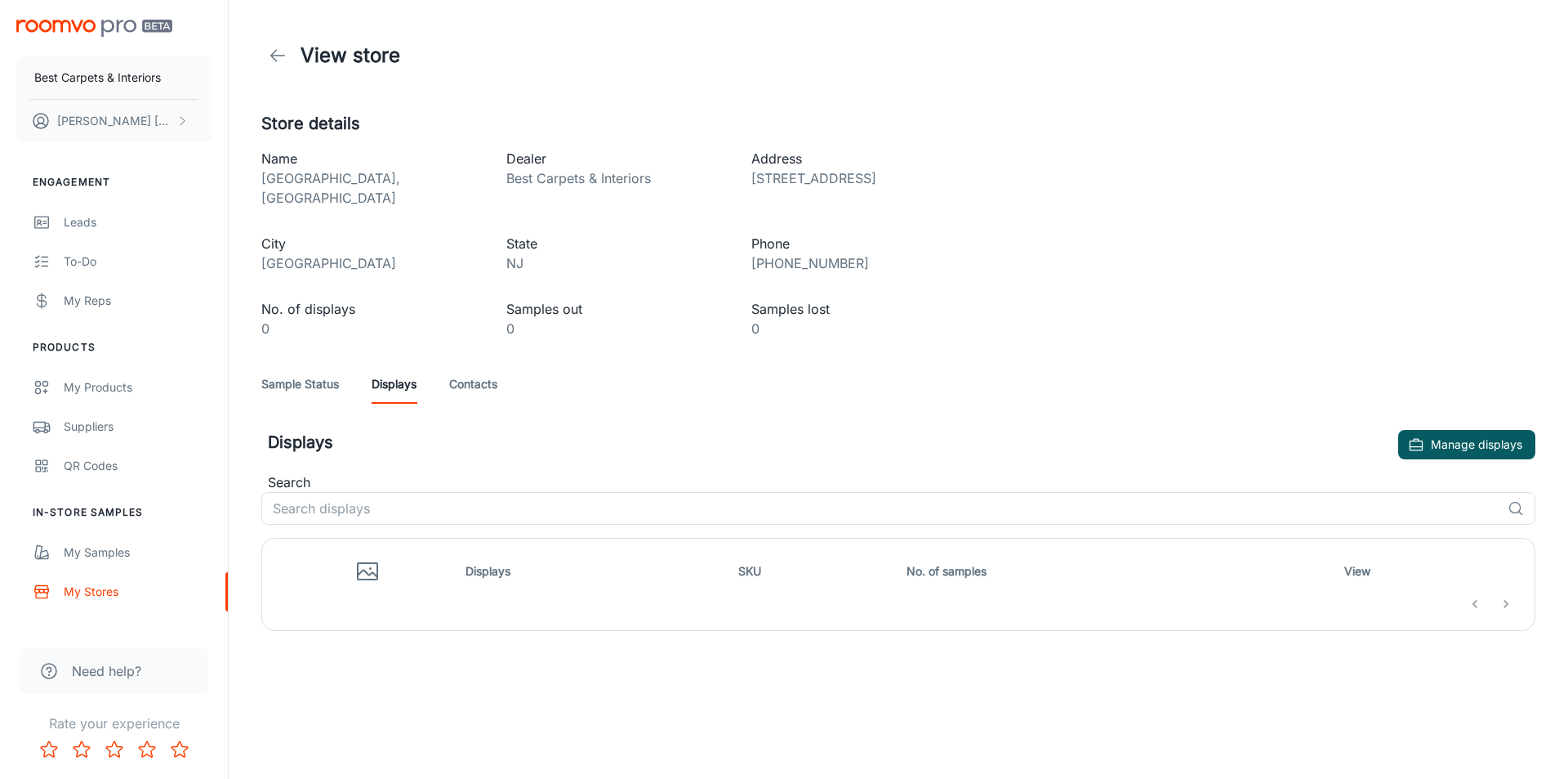
click at [484, 372] on link "Contacts" at bounding box center [474, 384] width 49 height 40
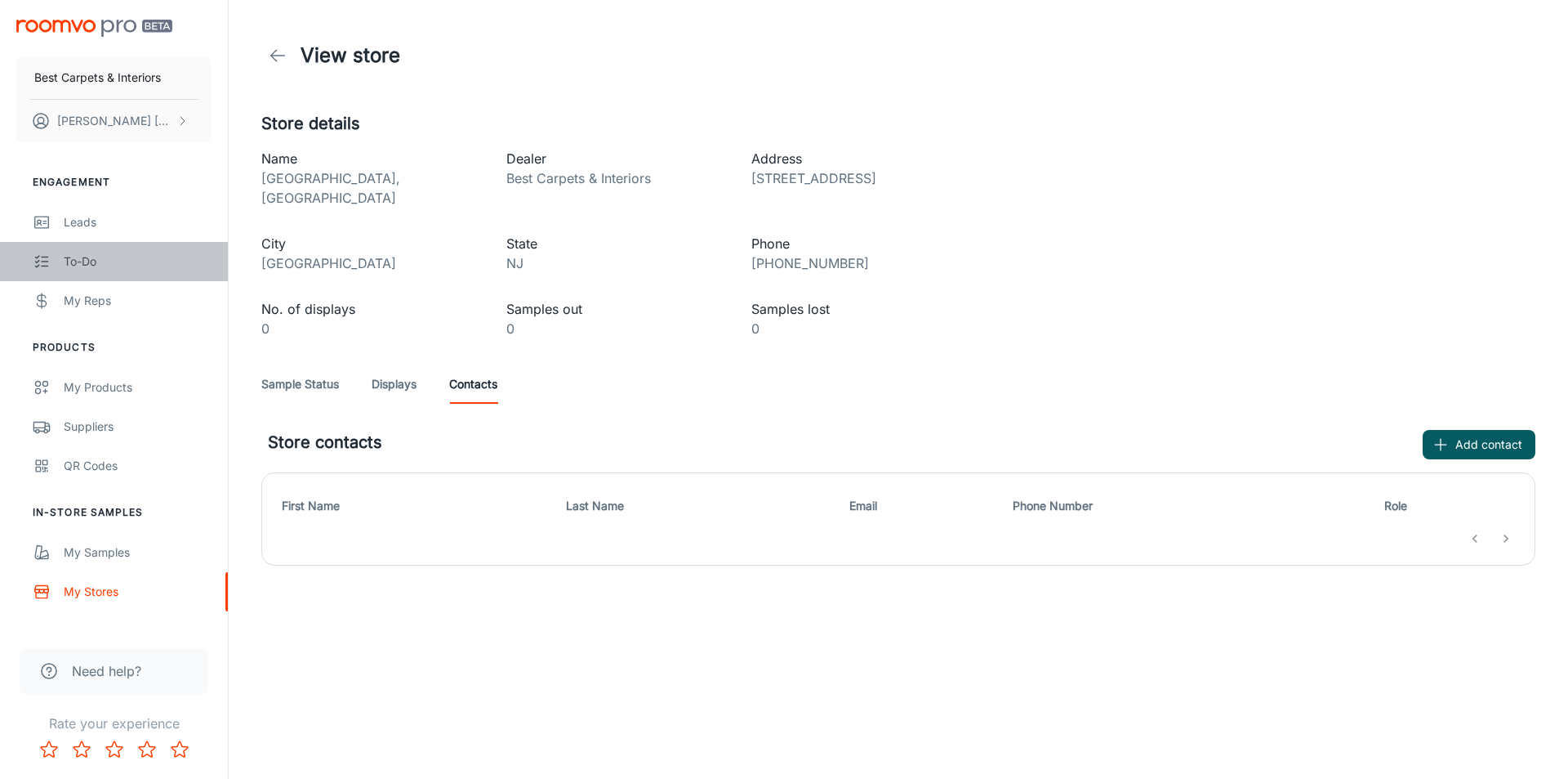
click at [99, 263] on div "To-do" at bounding box center [138, 262] width 147 height 18
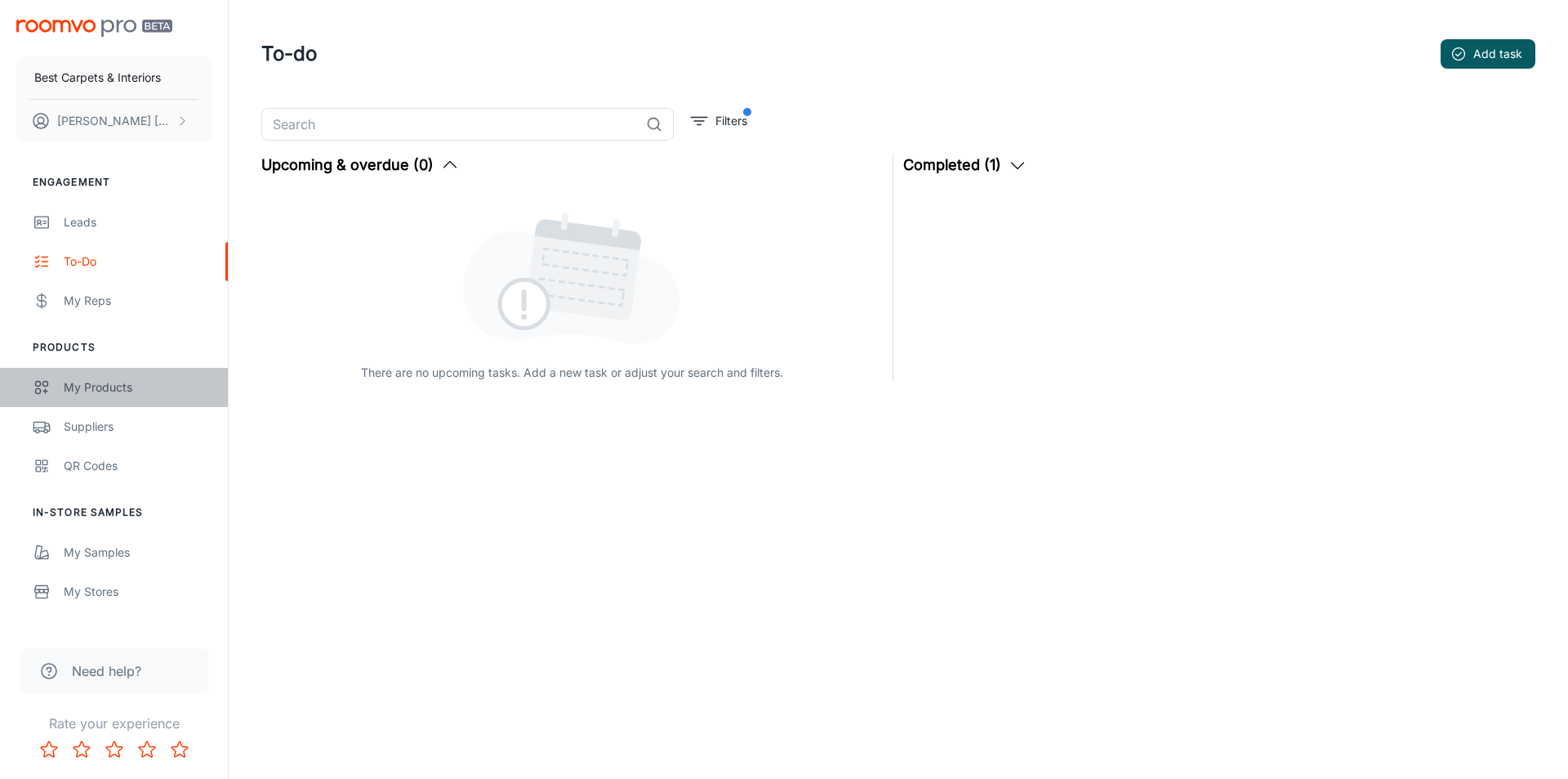
click at [103, 393] on div "My Products" at bounding box center [138, 388] width 147 height 18
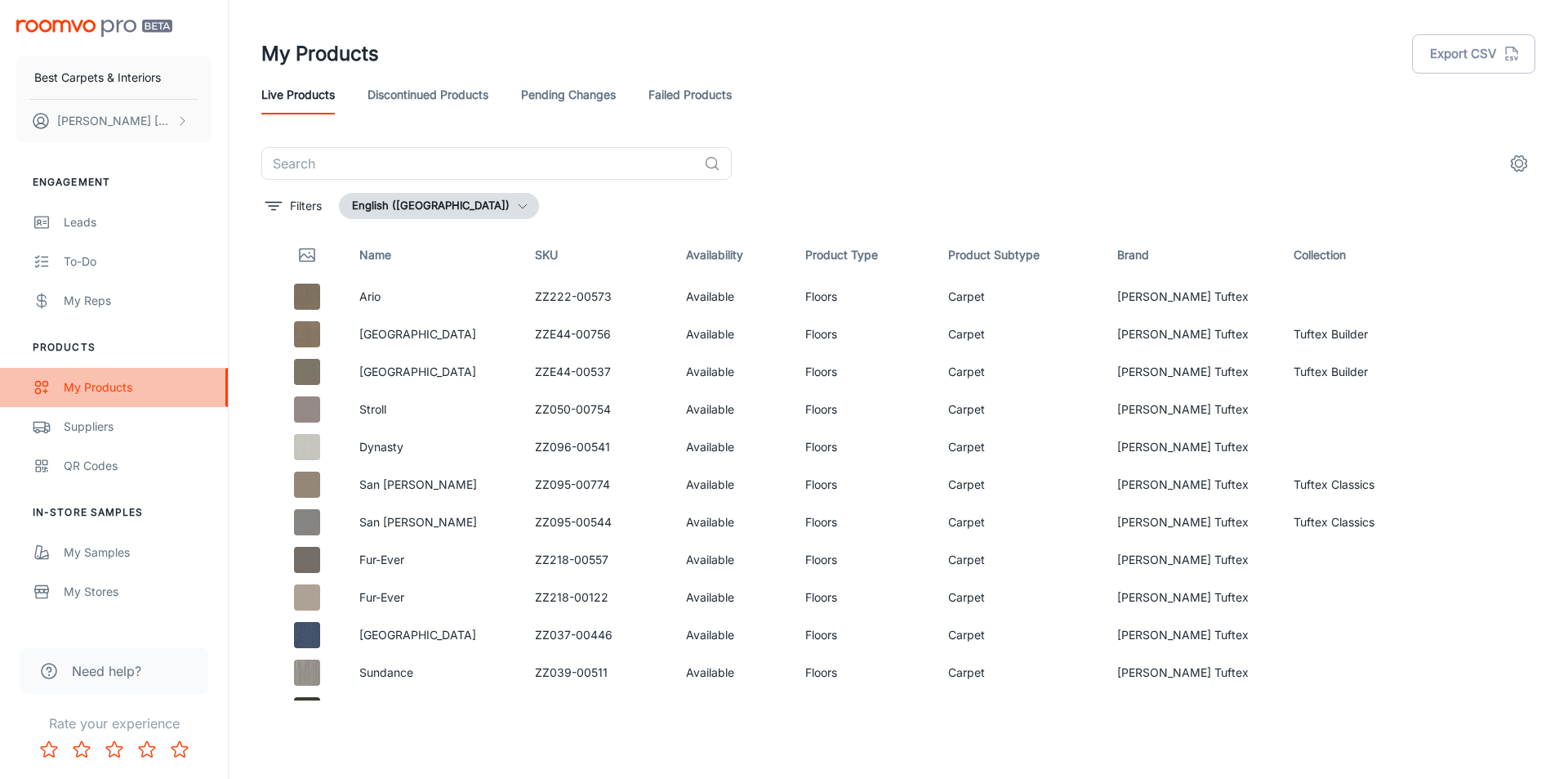
click at [114, 393] on div "My Products" at bounding box center [138, 388] width 147 height 18
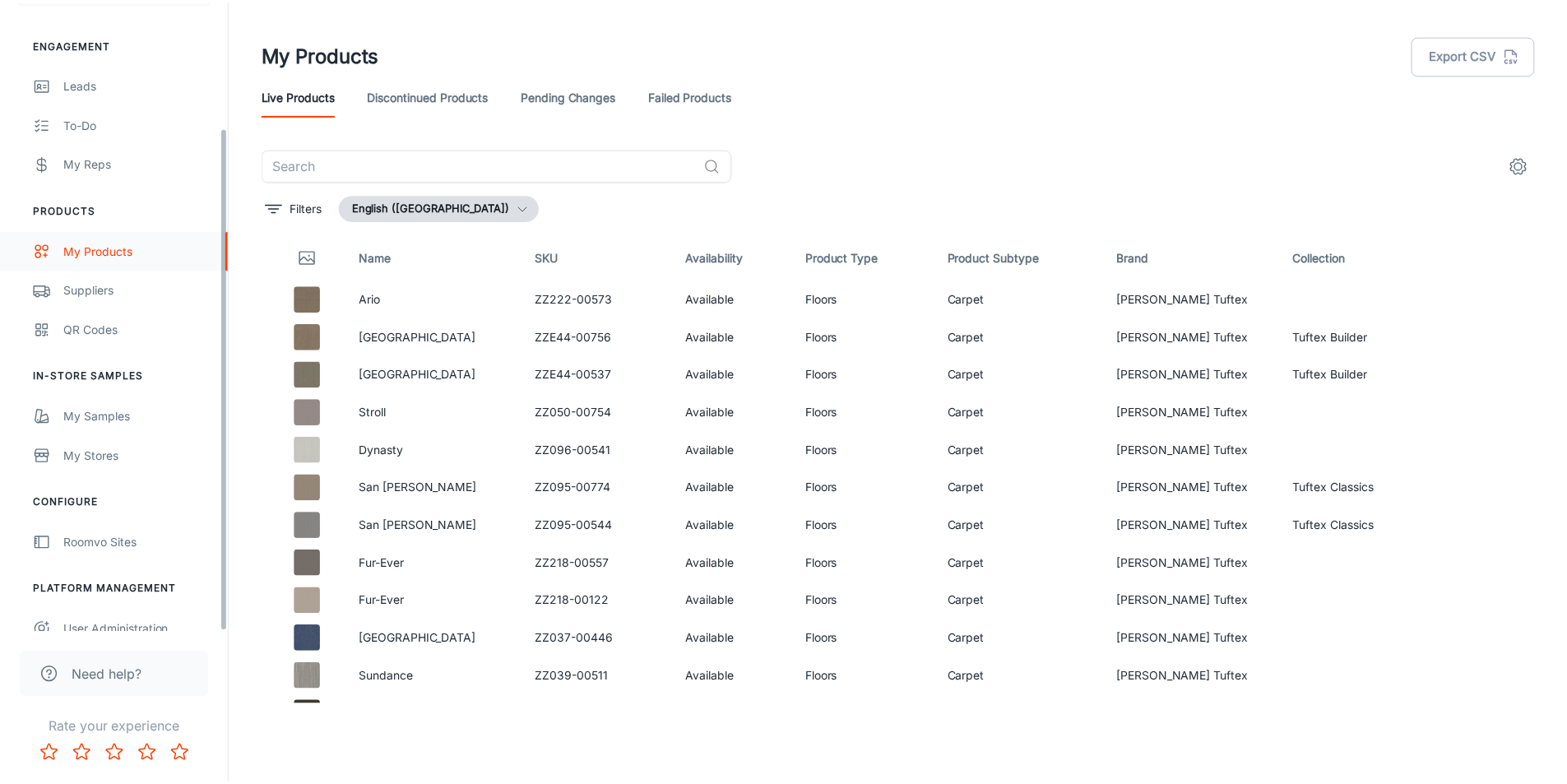
scroll to position [157, 0]
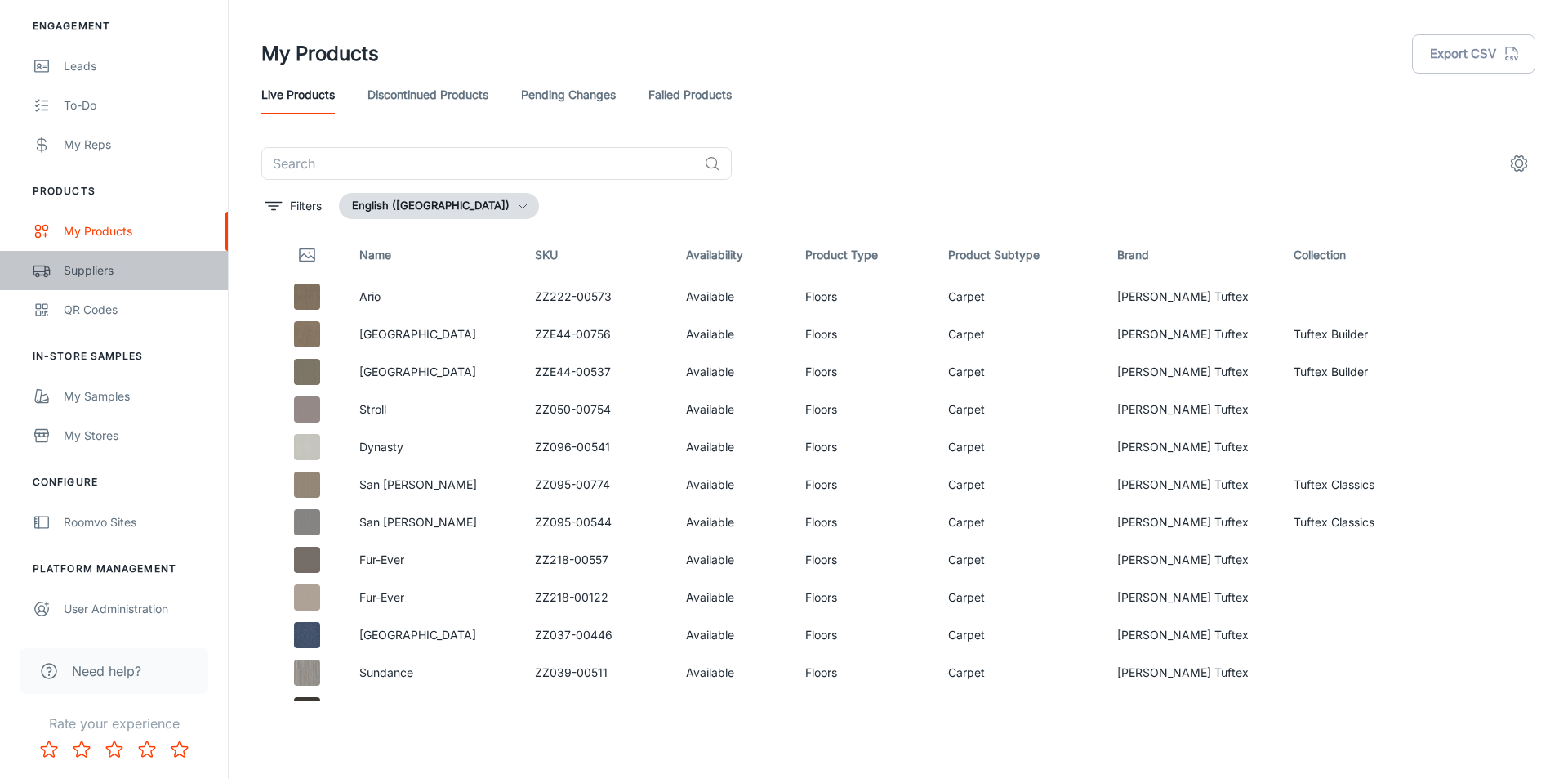
click at [94, 269] on div "Suppliers" at bounding box center [138, 271] width 147 height 18
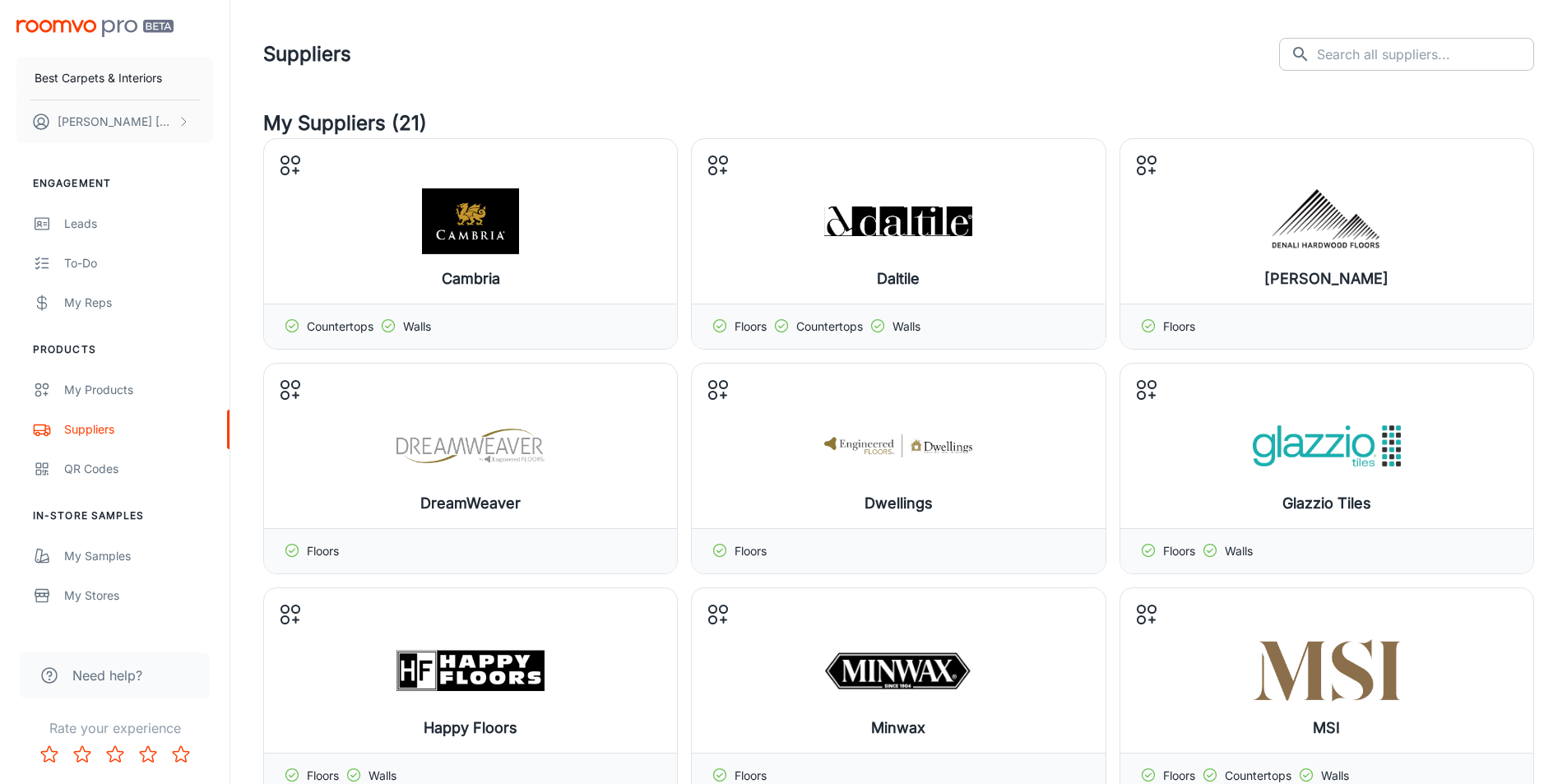
click at [1430, 49] on input "text" at bounding box center [1426, 54] width 217 height 33
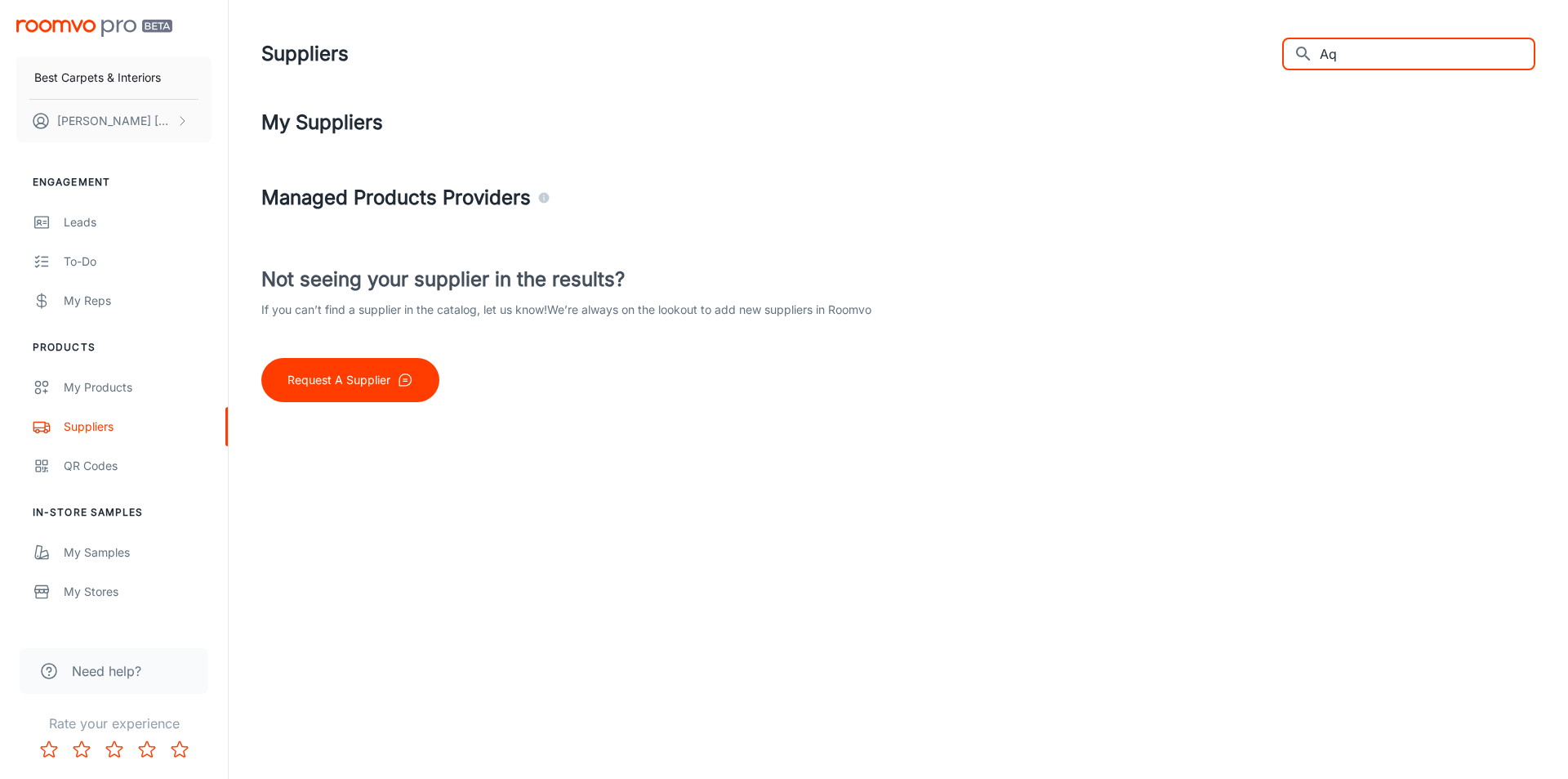
type input "A"
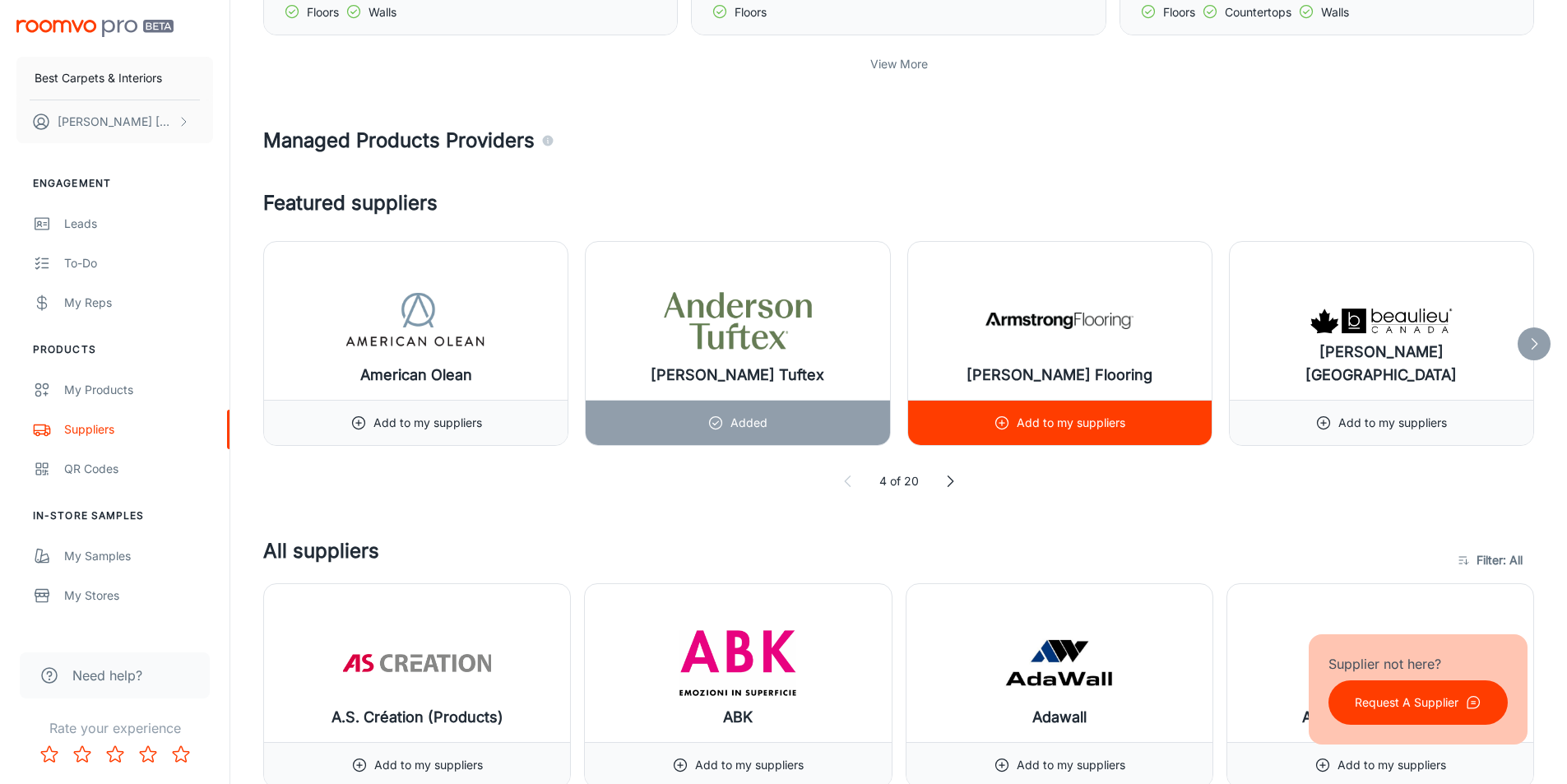
scroll to position [822, 0]
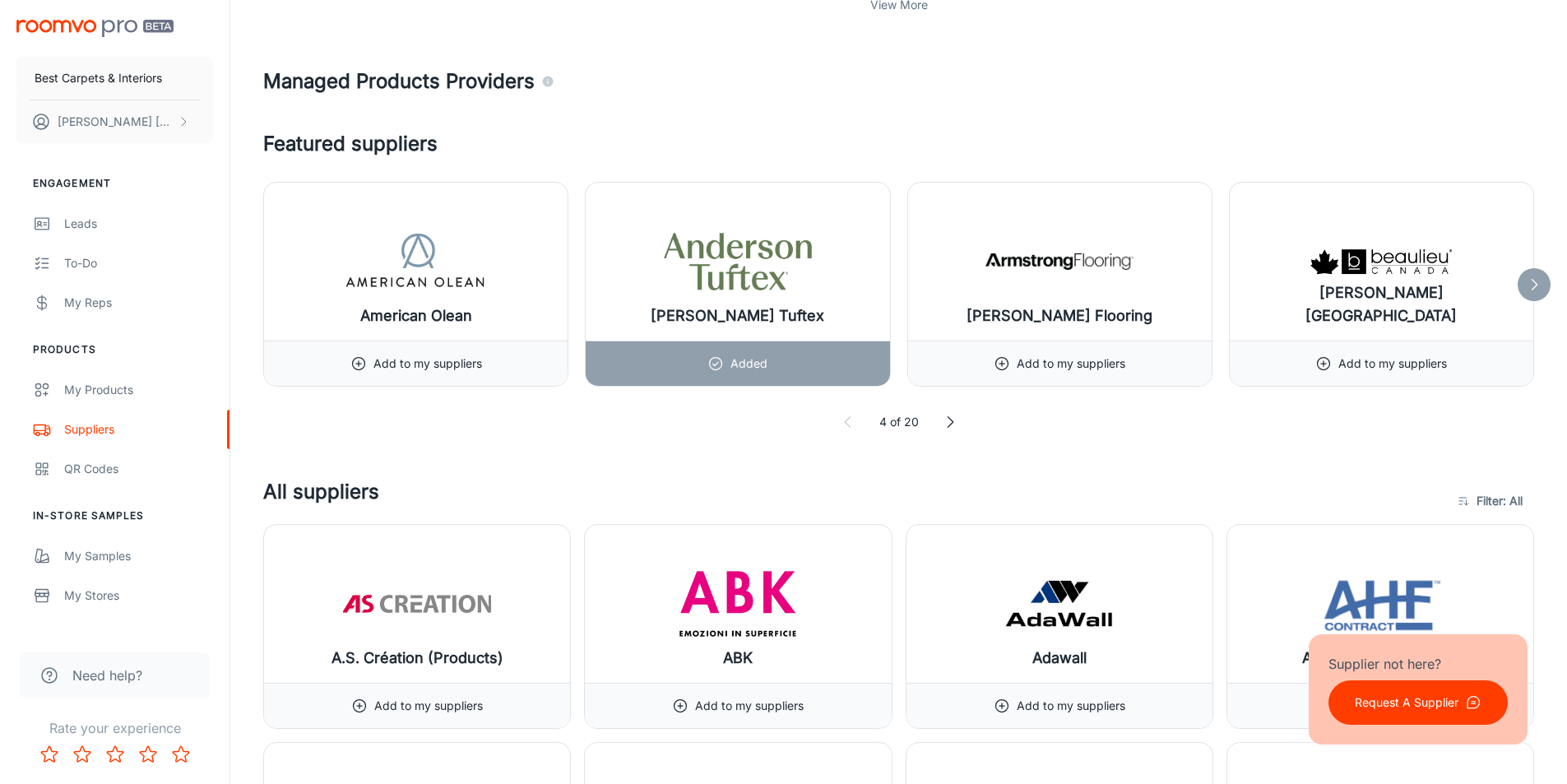
click at [1533, 283] on icon at bounding box center [1534, 284] width 16 height 16
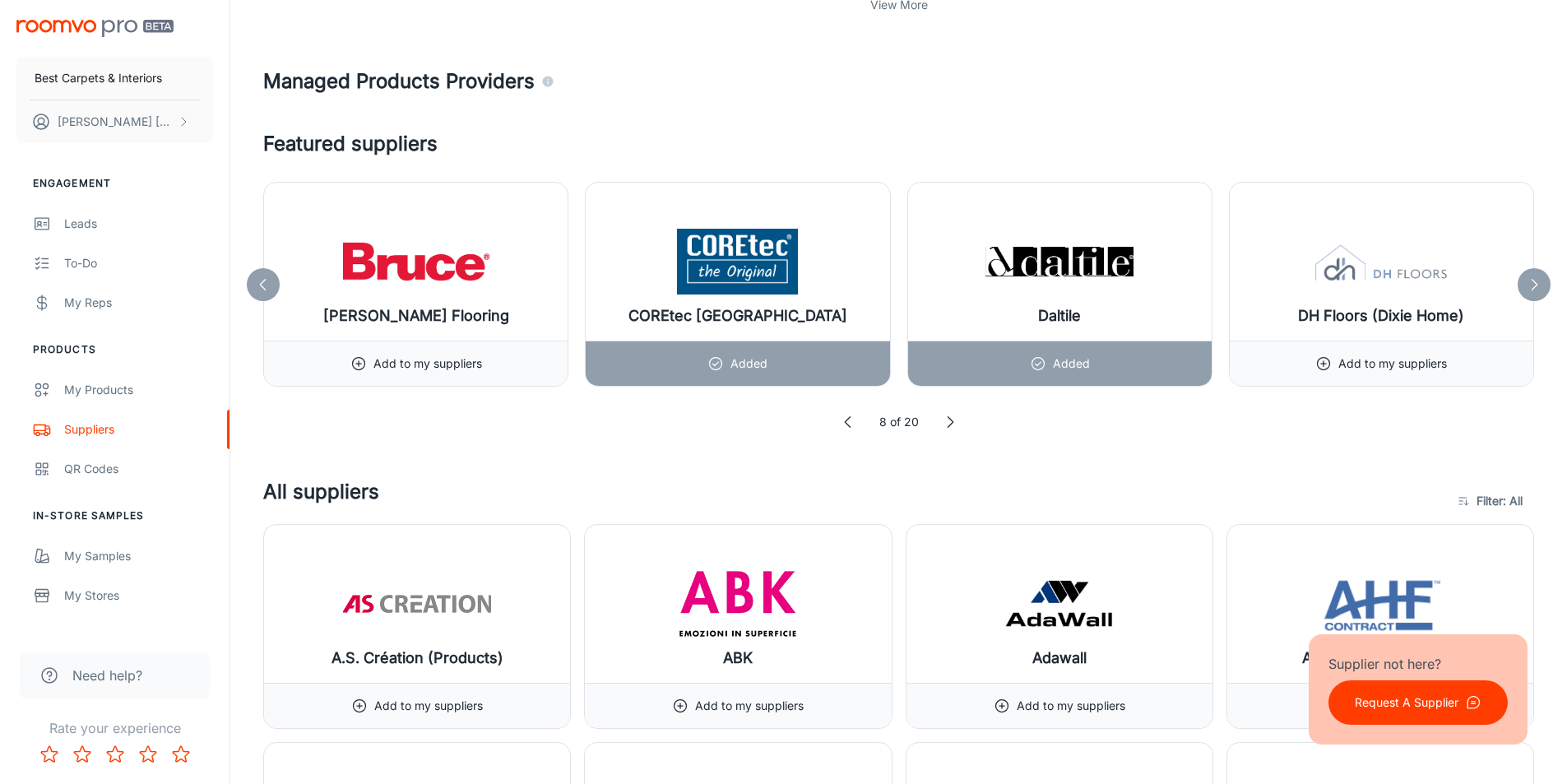
click at [1533, 283] on icon at bounding box center [1534, 284] width 16 height 16
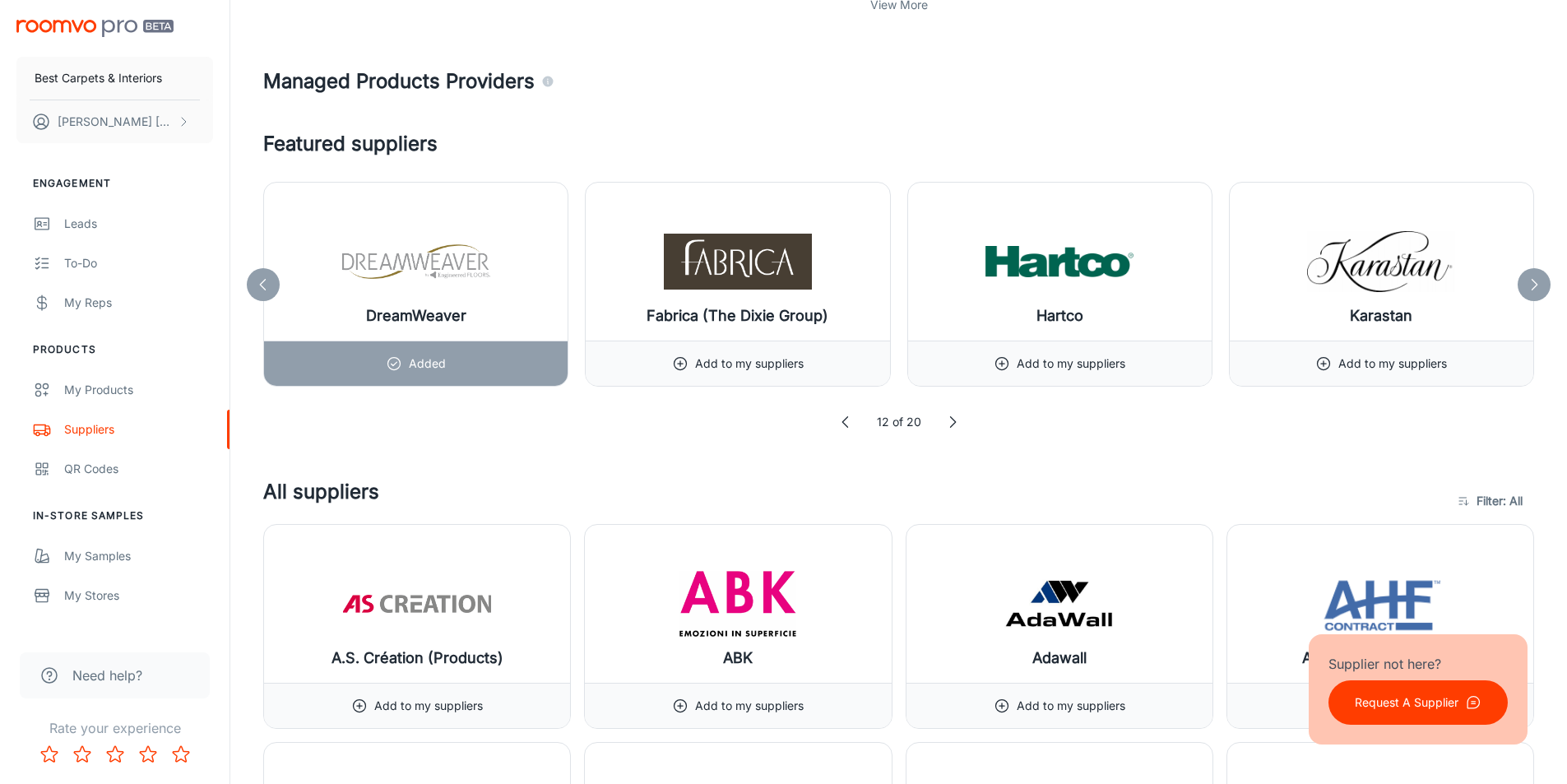
click at [1533, 283] on icon at bounding box center [1534, 284] width 16 height 16
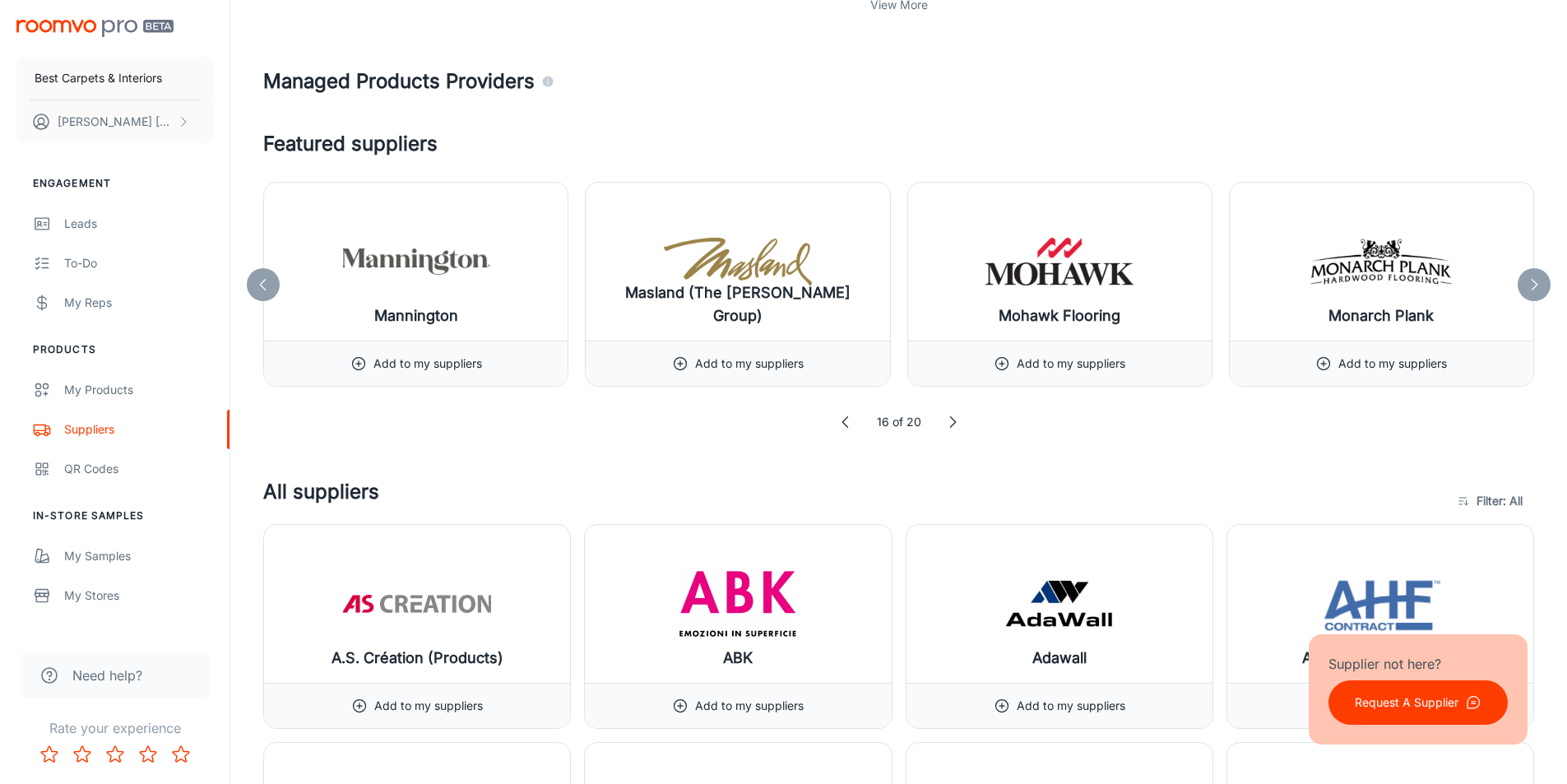
click at [1533, 283] on icon at bounding box center [1534, 284] width 16 height 16
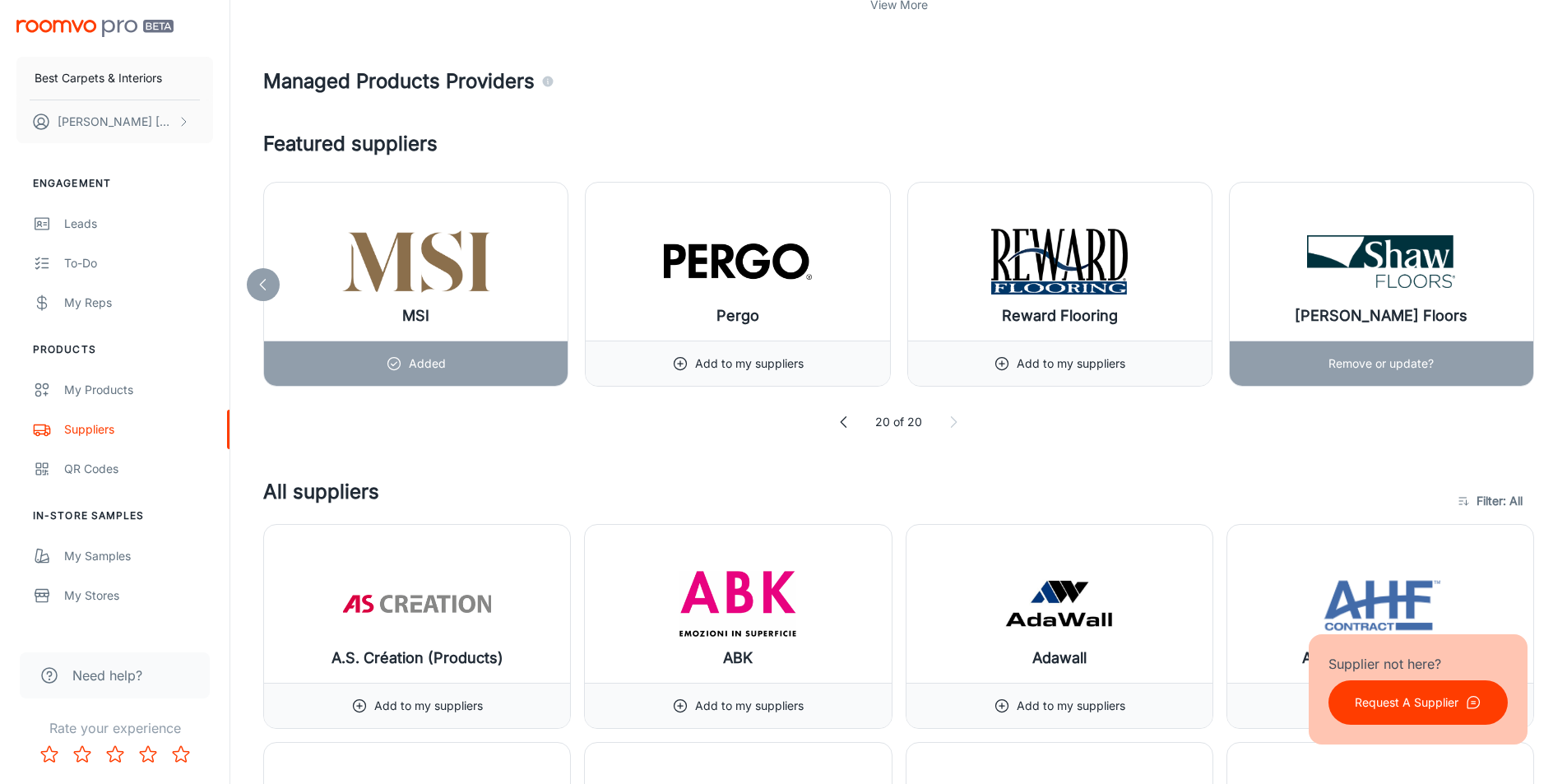
click at [1533, 283] on div "[PERSON_NAME] Floors Remove or update?" at bounding box center [1381, 284] width 305 height 205
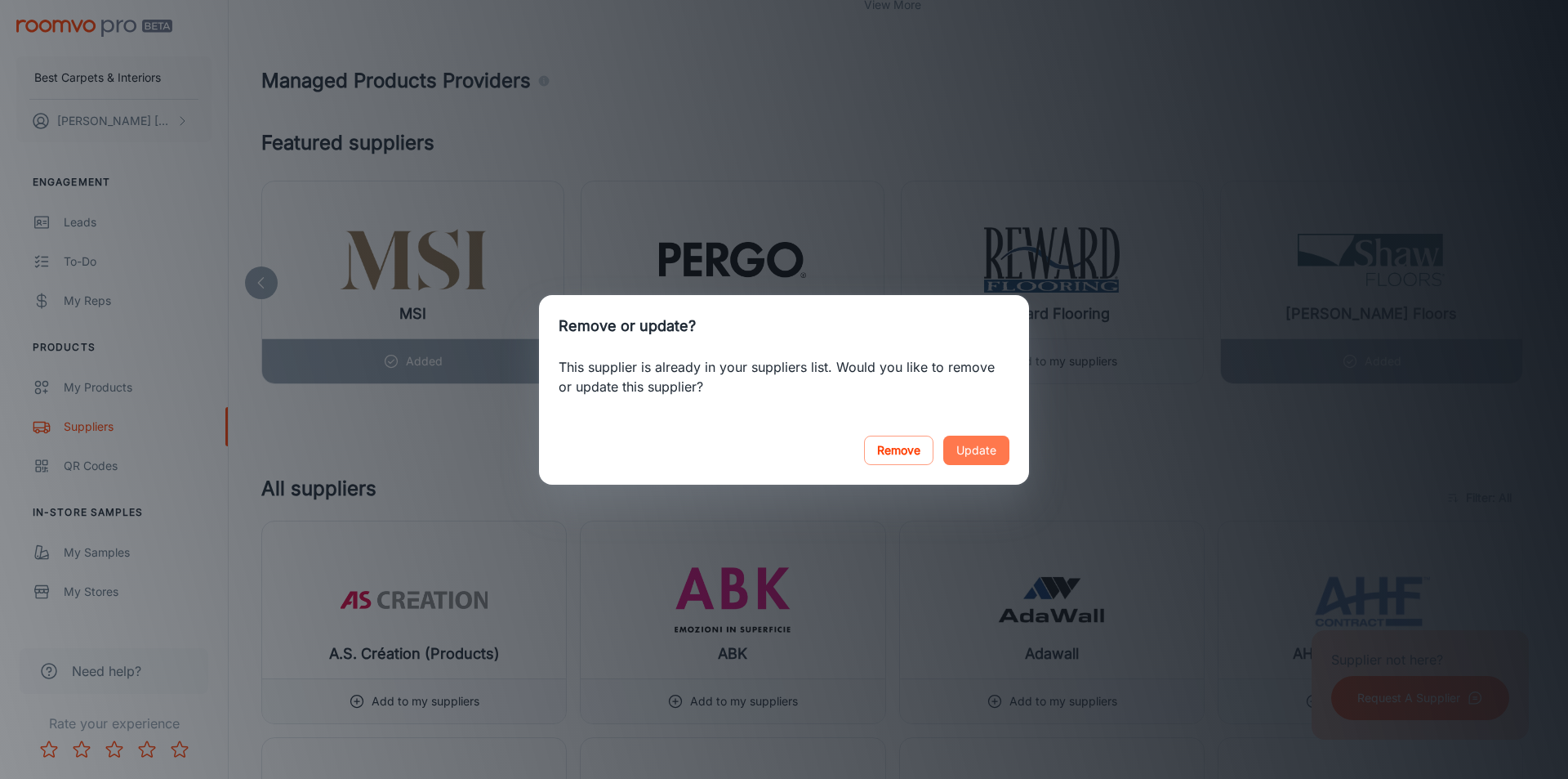
click at [964, 444] on button "Update" at bounding box center [976, 450] width 67 height 30
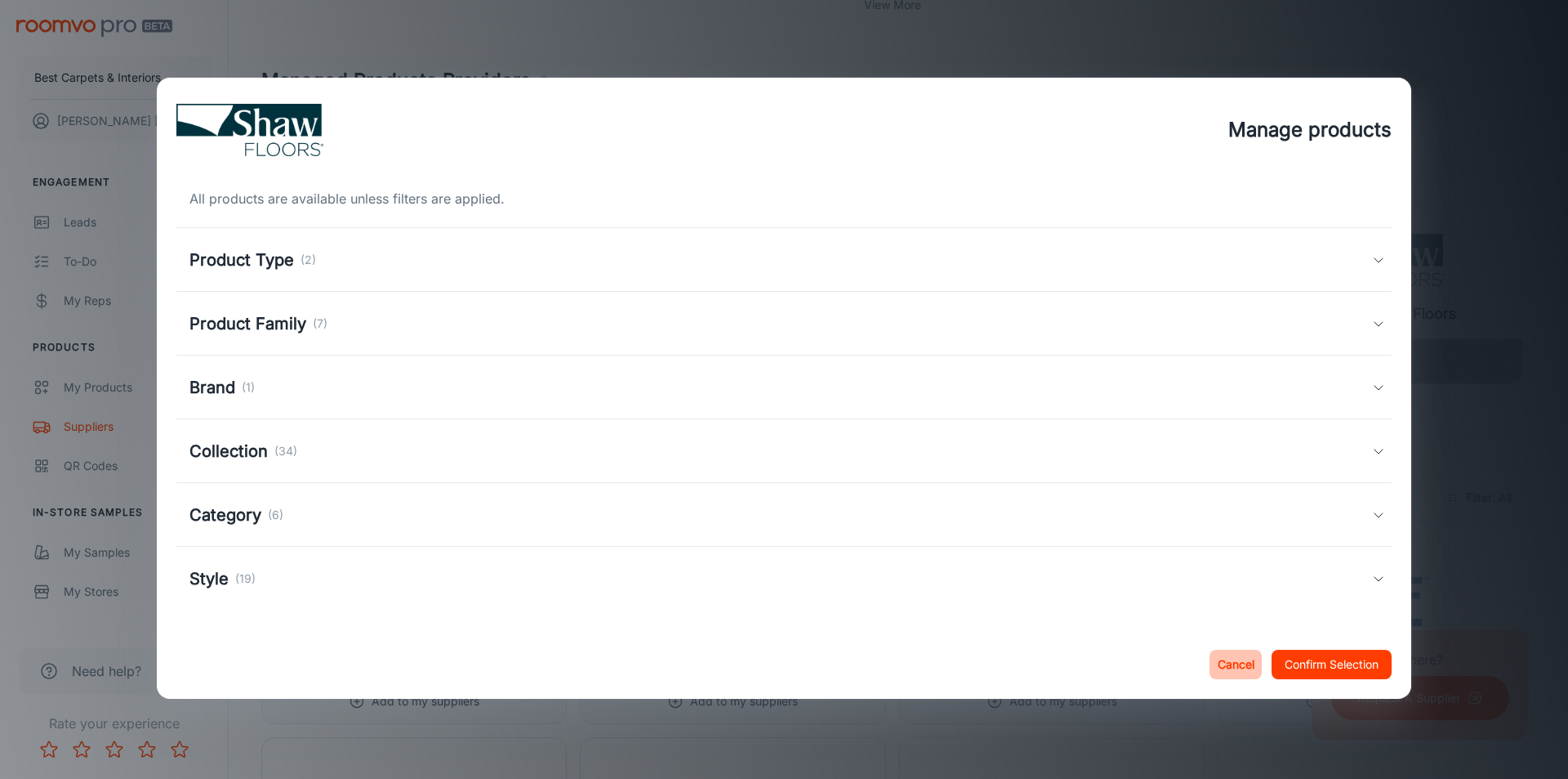
click at [1241, 664] on button "Cancel" at bounding box center [1235, 664] width 52 height 30
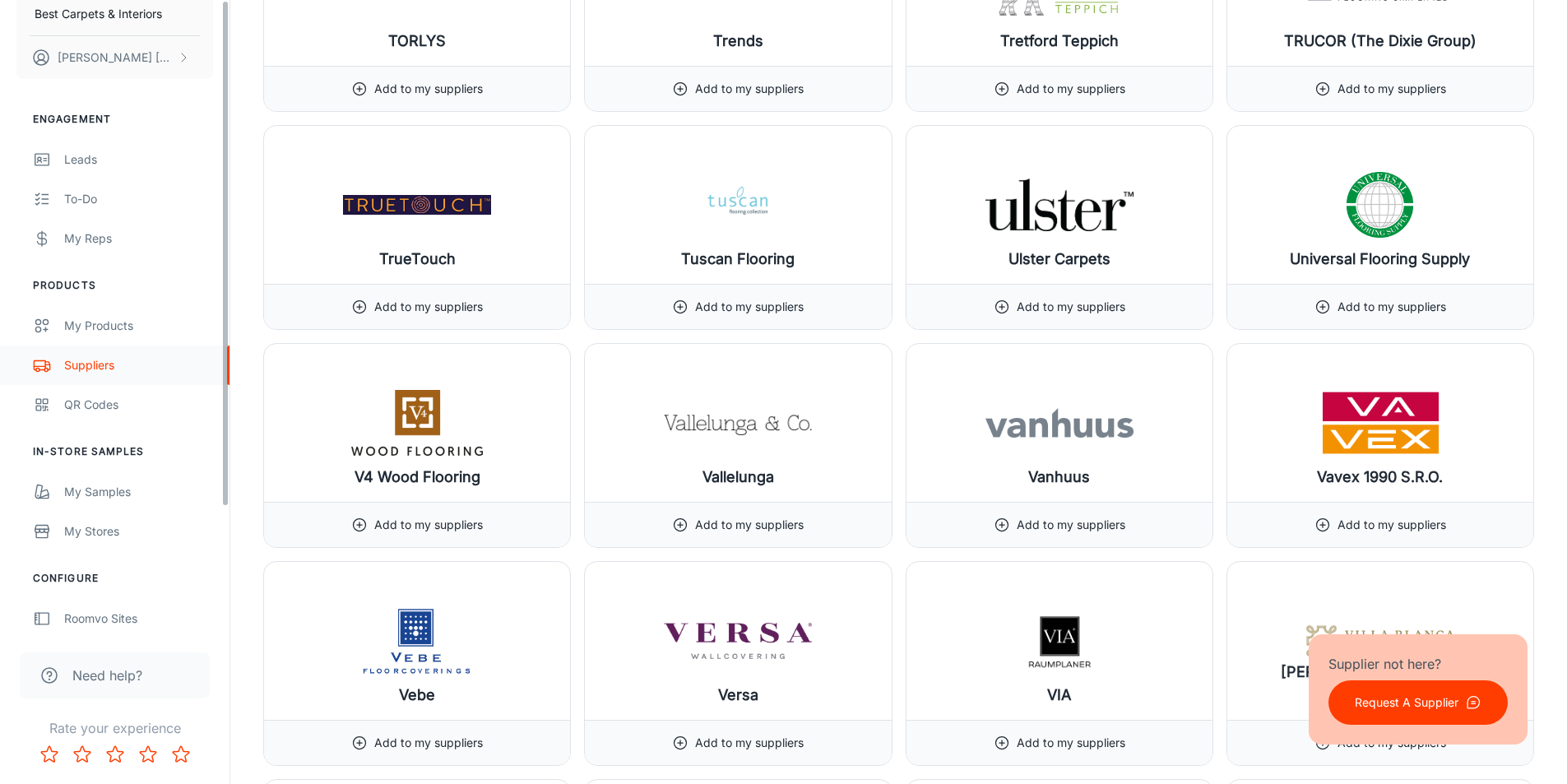
scroll to position [0, 0]
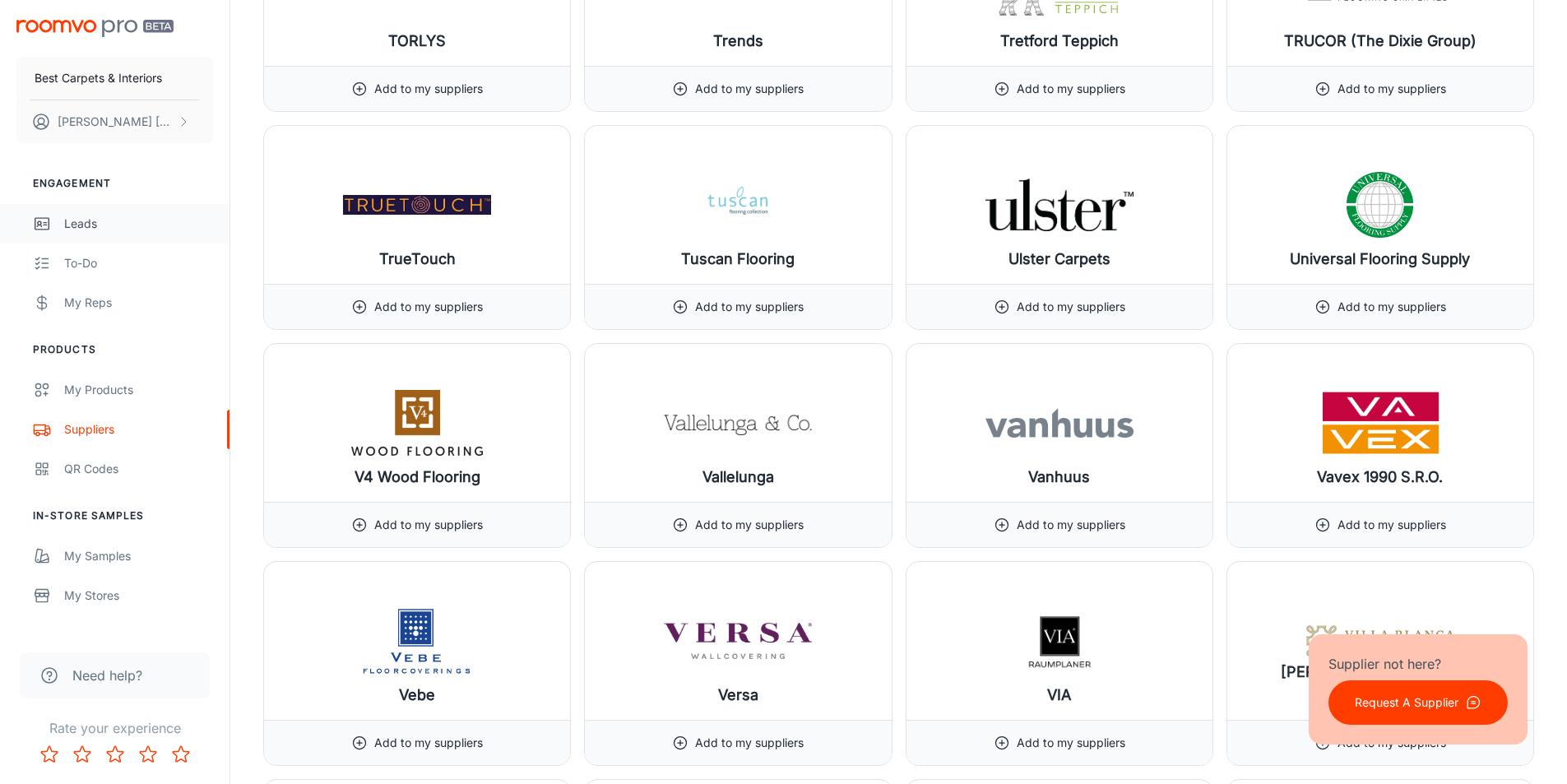
click at [69, 224] on div "Leads" at bounding box center [139, 224] width 149 height 18
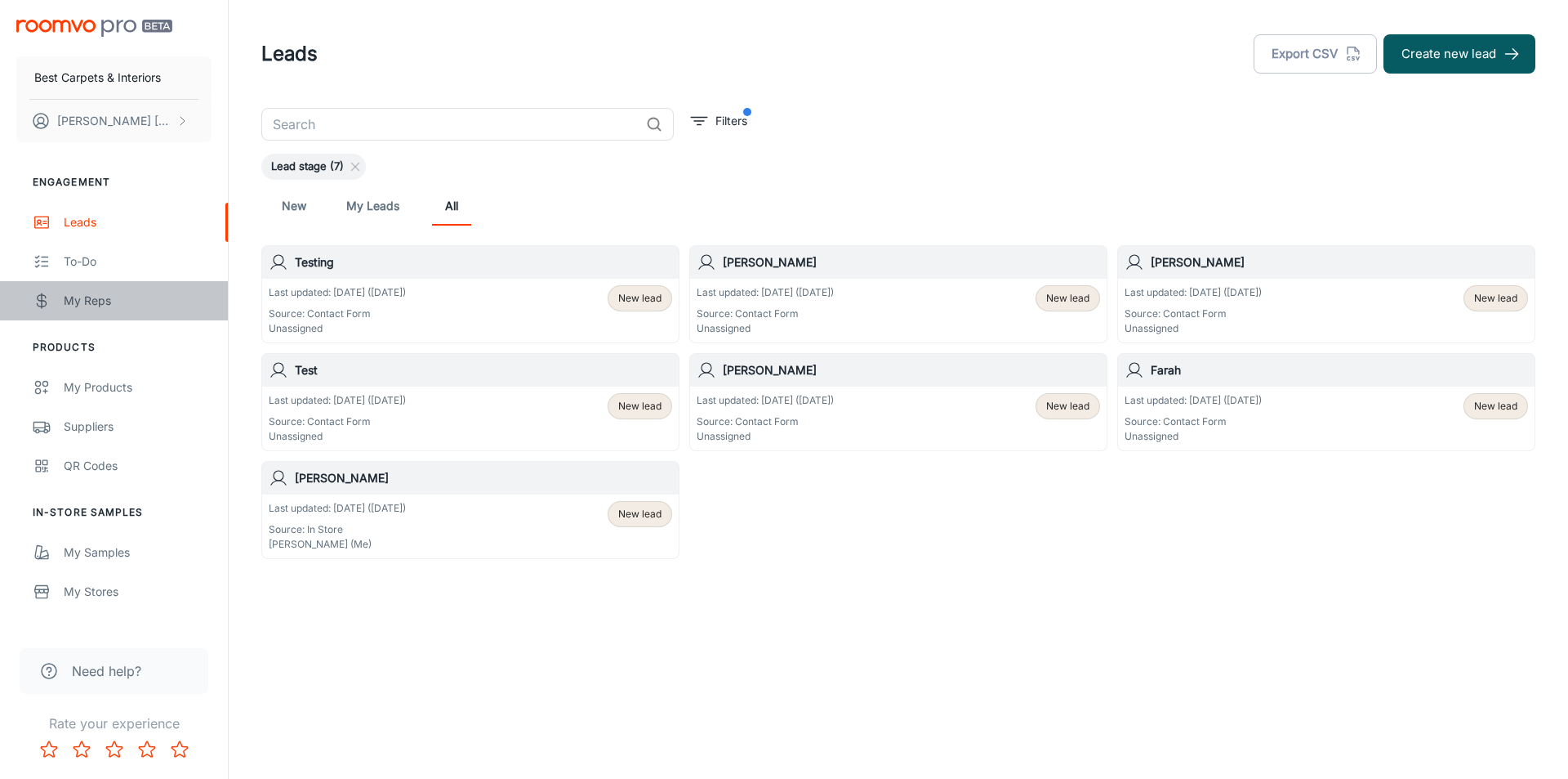
click at [67, 303] on div "My Reps" at bounding box center [138, 300] width 147 height 18
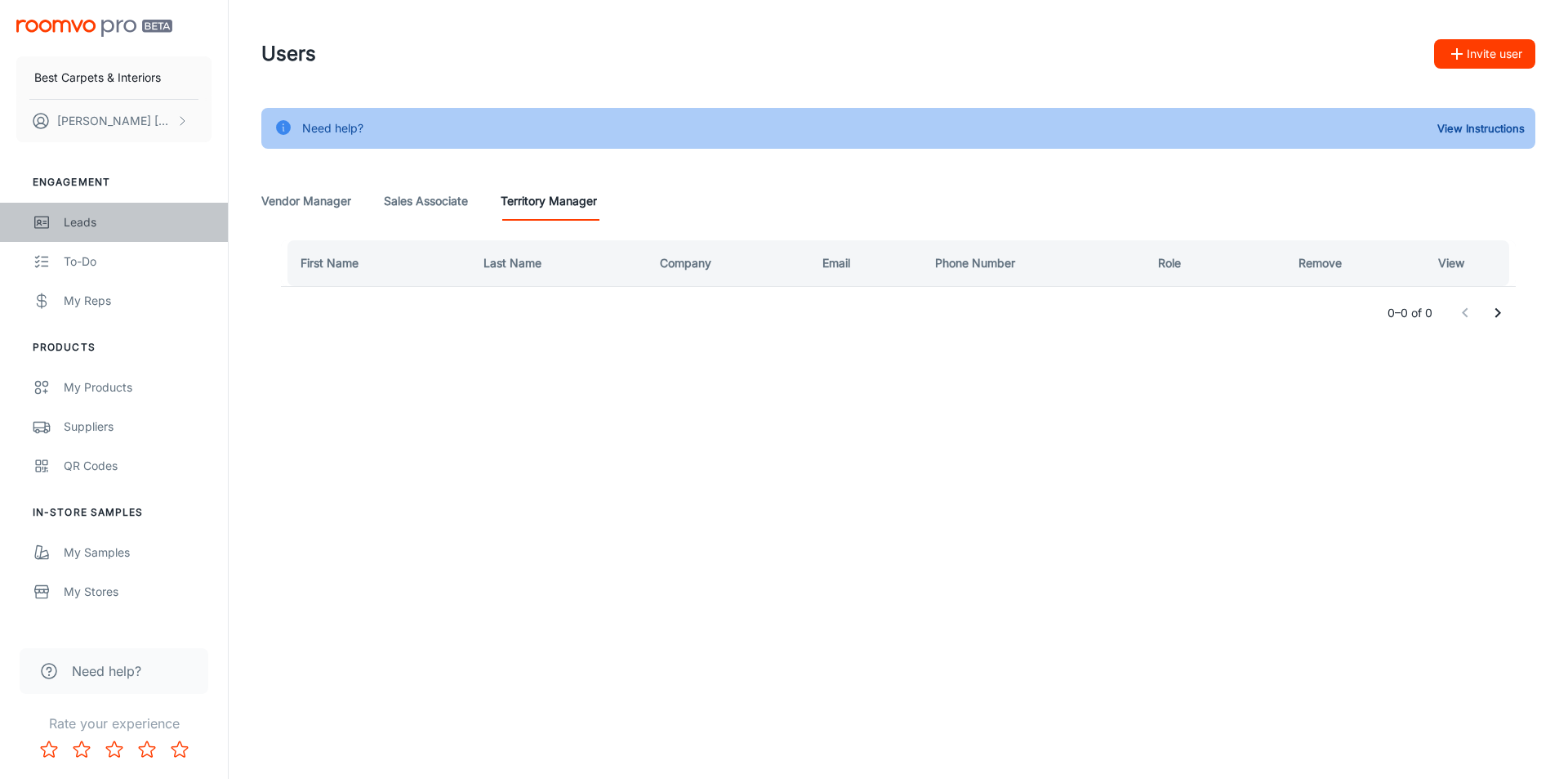
click at [89, 229] on div "Leads" at bounding box center [138, 222] width 147 height 18
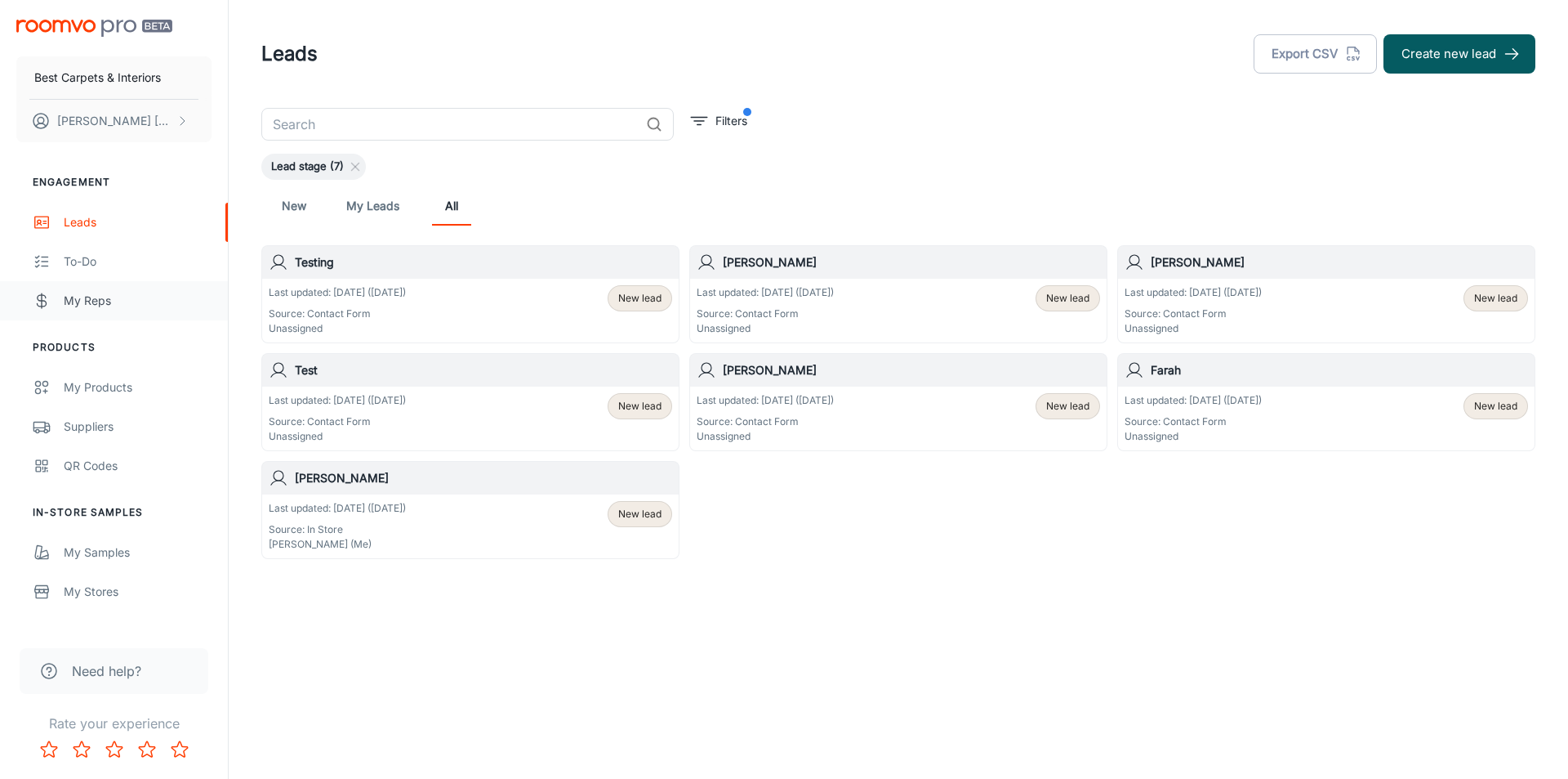
click at [73, 298] on div "My Reps" at bounding box center [138, 300] width 147 height 18
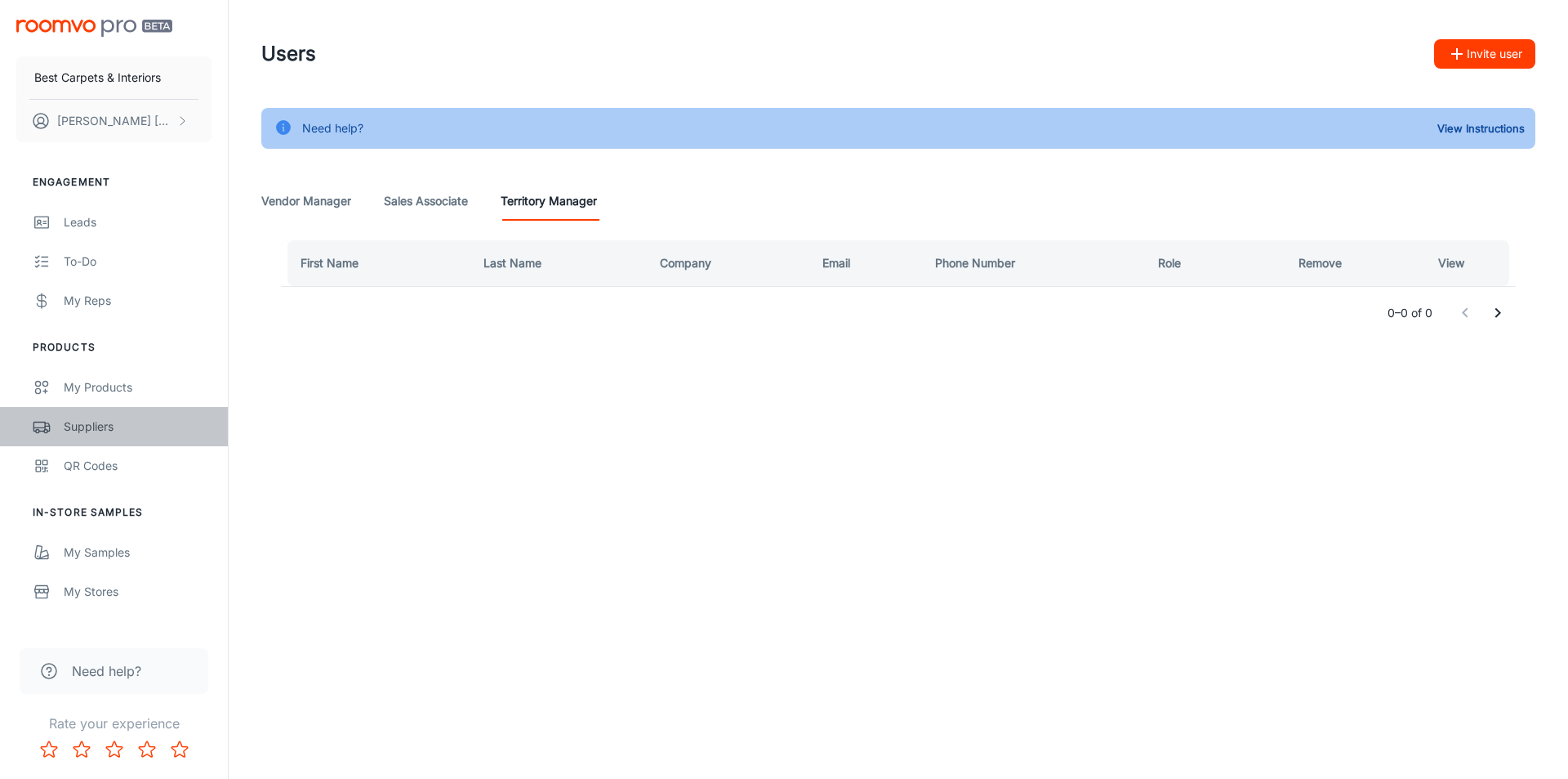
click at [80, 421] on div "Suppliers" at bounding box center [138, 426] width 147 height 18
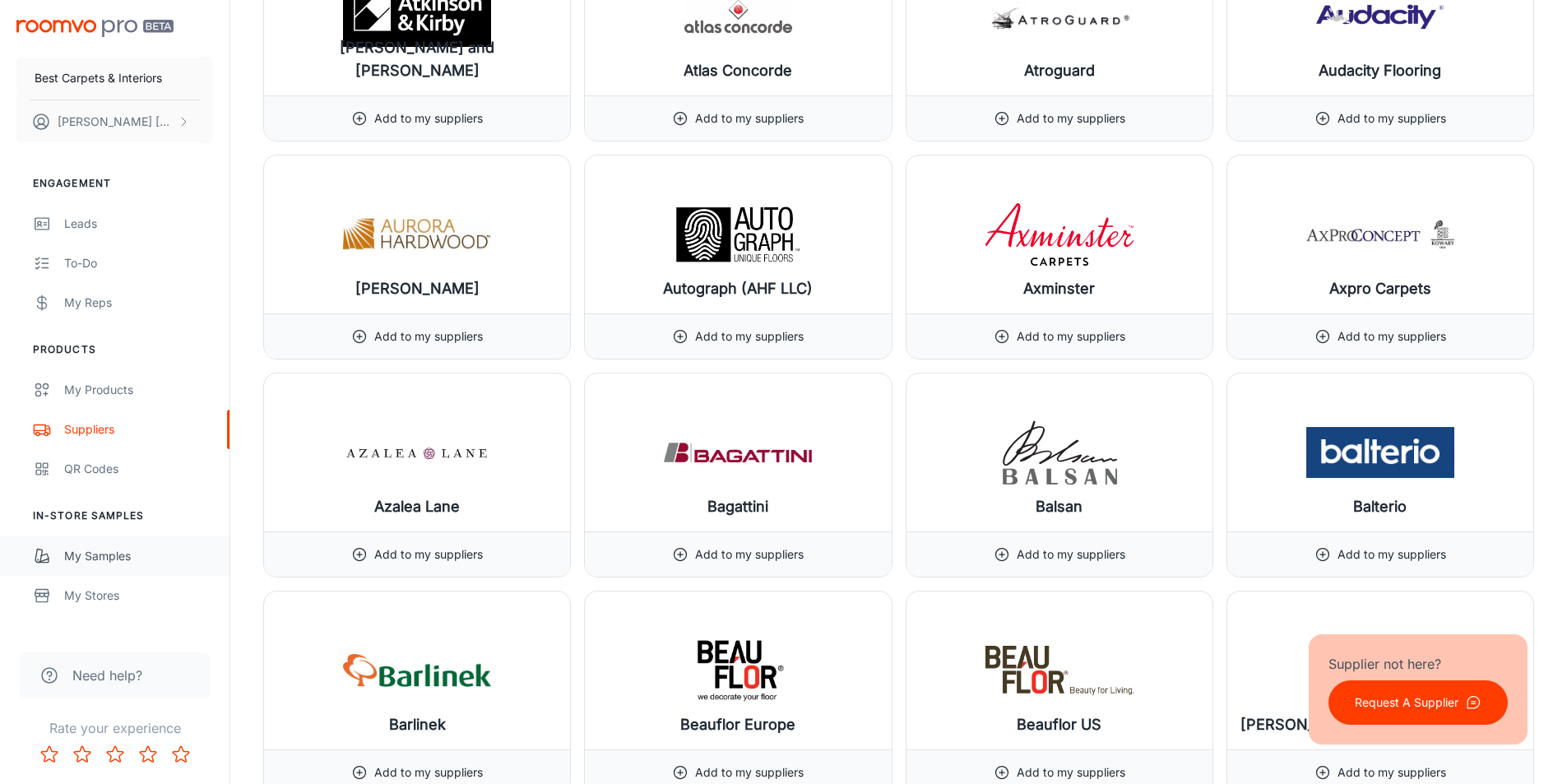
scroll to position [2713, 0]
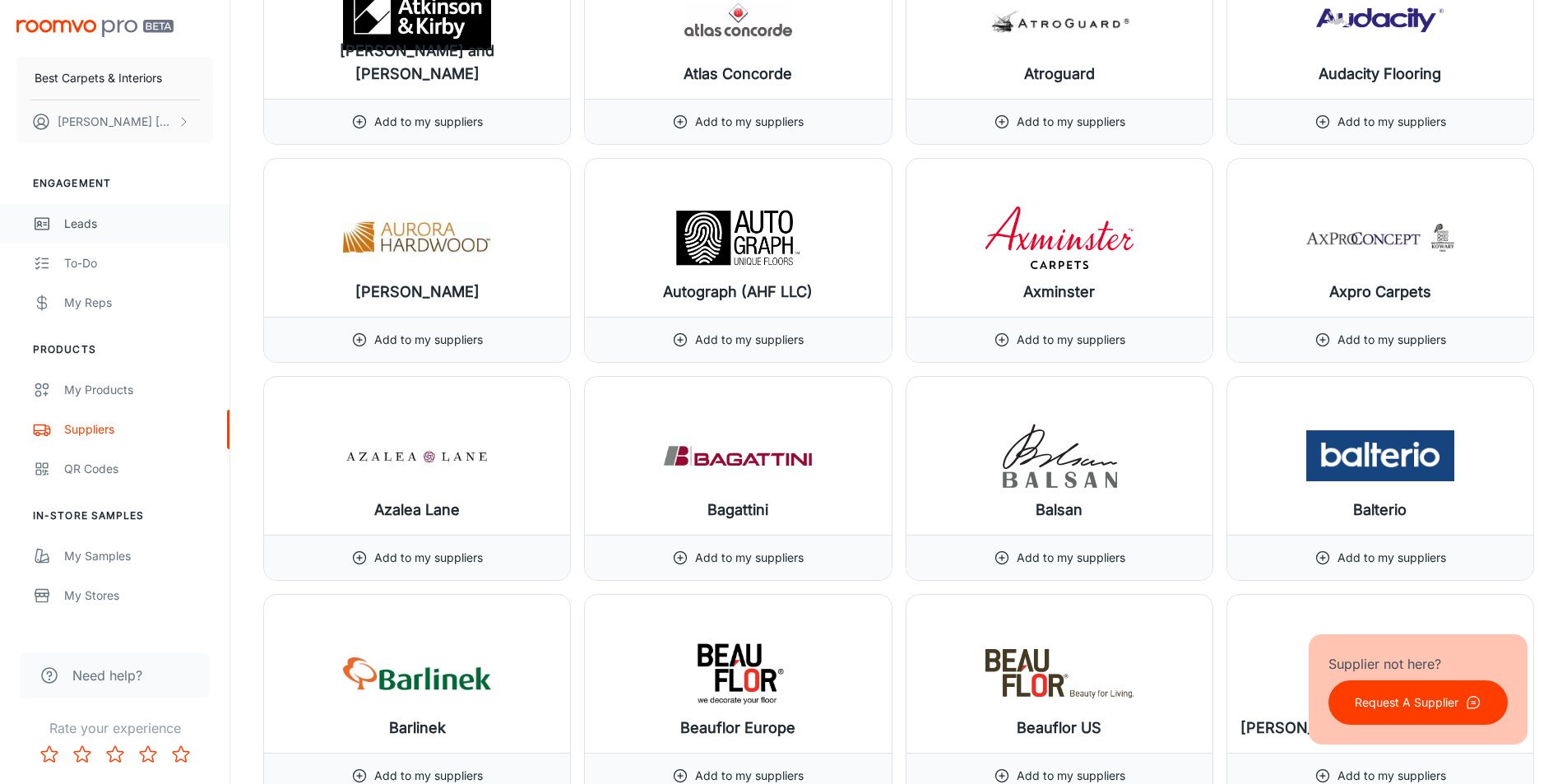
click at [82, 231] on div "Leads" at bounding box center [139, 224] width 149 height 18
